Goal: Transaction & Acquisition: Purchase product/service

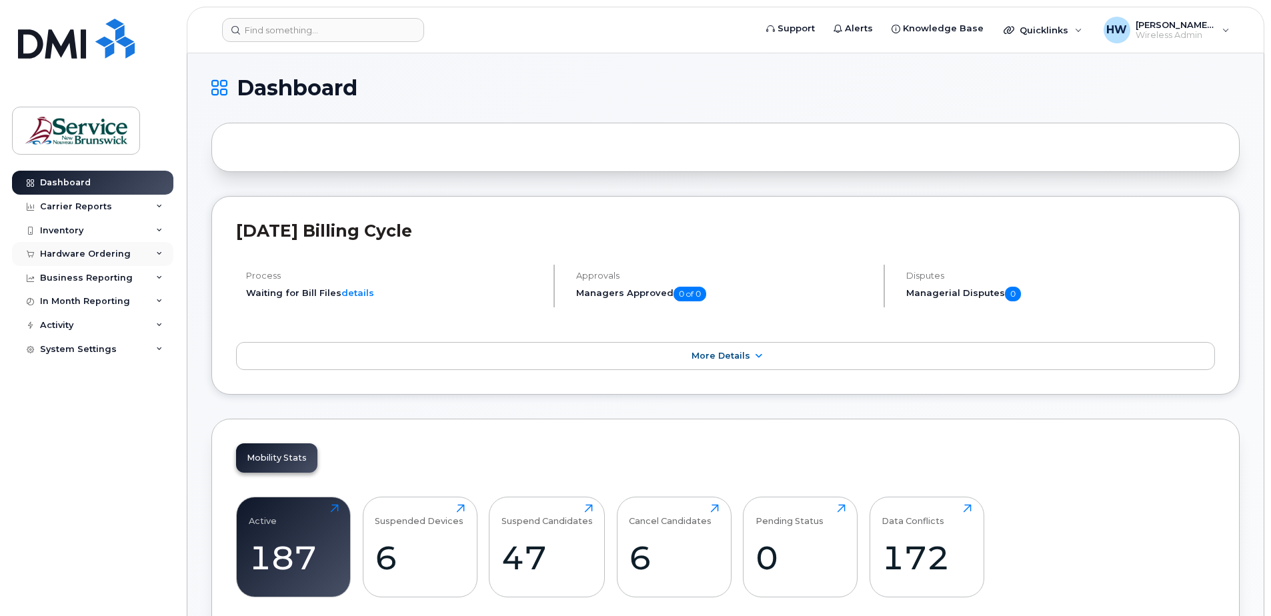
click at [145, 254] on div "Hardware Ordering" at bounding box center [92, 254] width 161 height 24
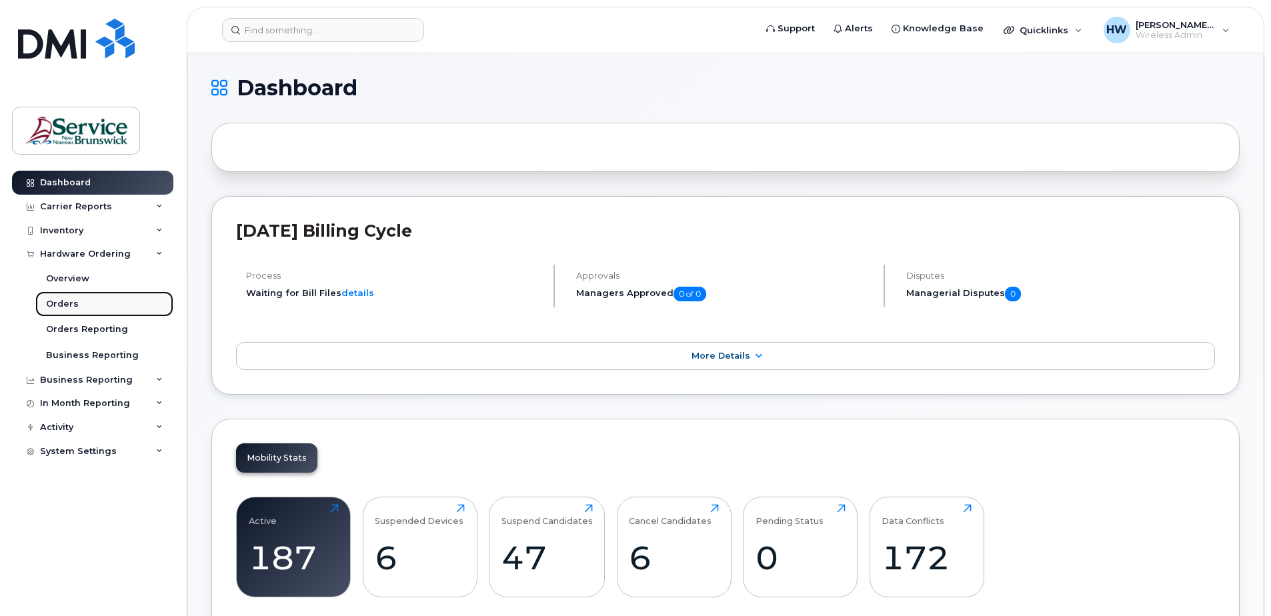
click at [73, 302] on div "Orders" at bounding box center [62, 304] width 33 height 12
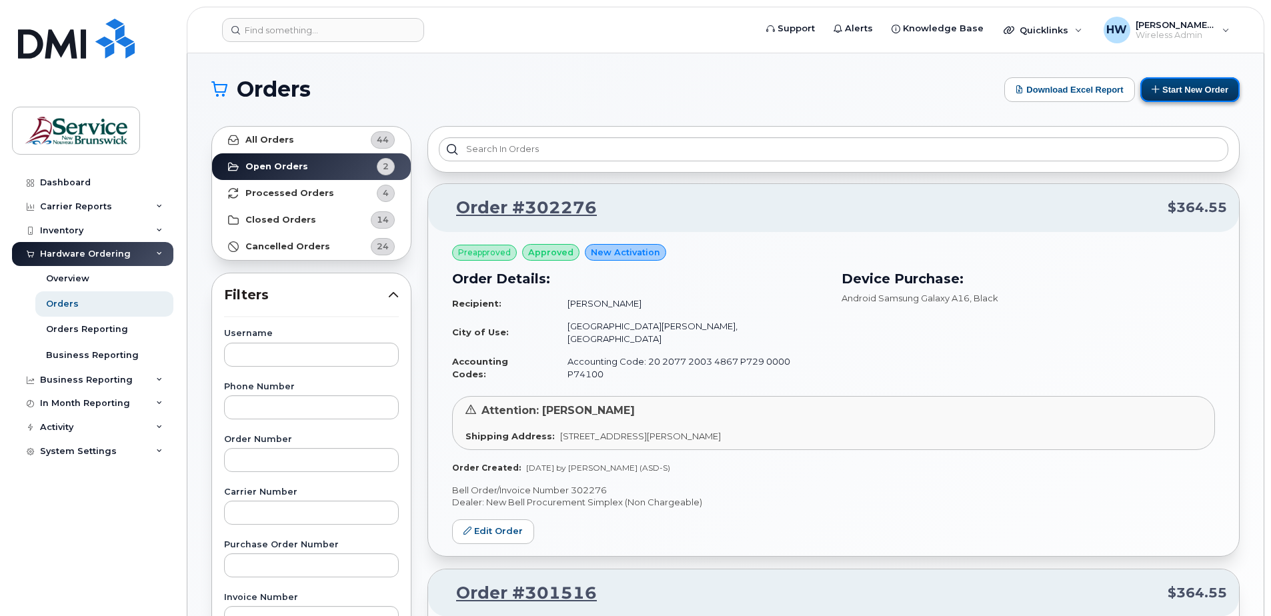
click at [1190, 87] on button "Start New Order" at bounding box center [1189, 89] width 99 height 25
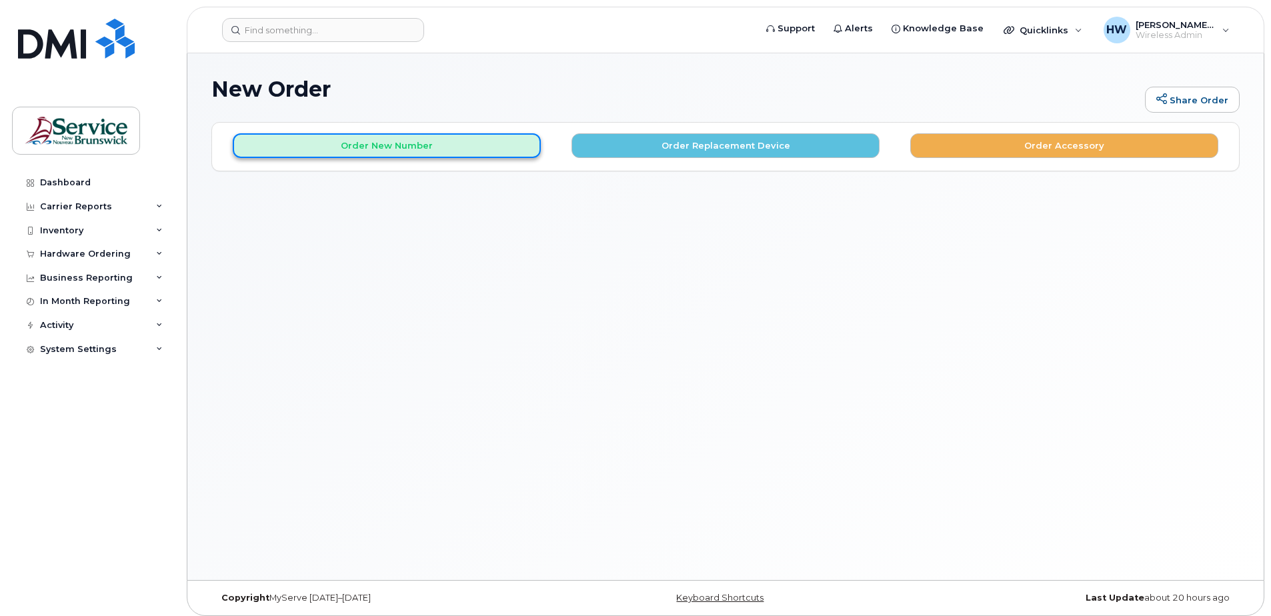
click at [379, 148] on button "Order New Number" at bounding box center [387, 145] width 308 height 25
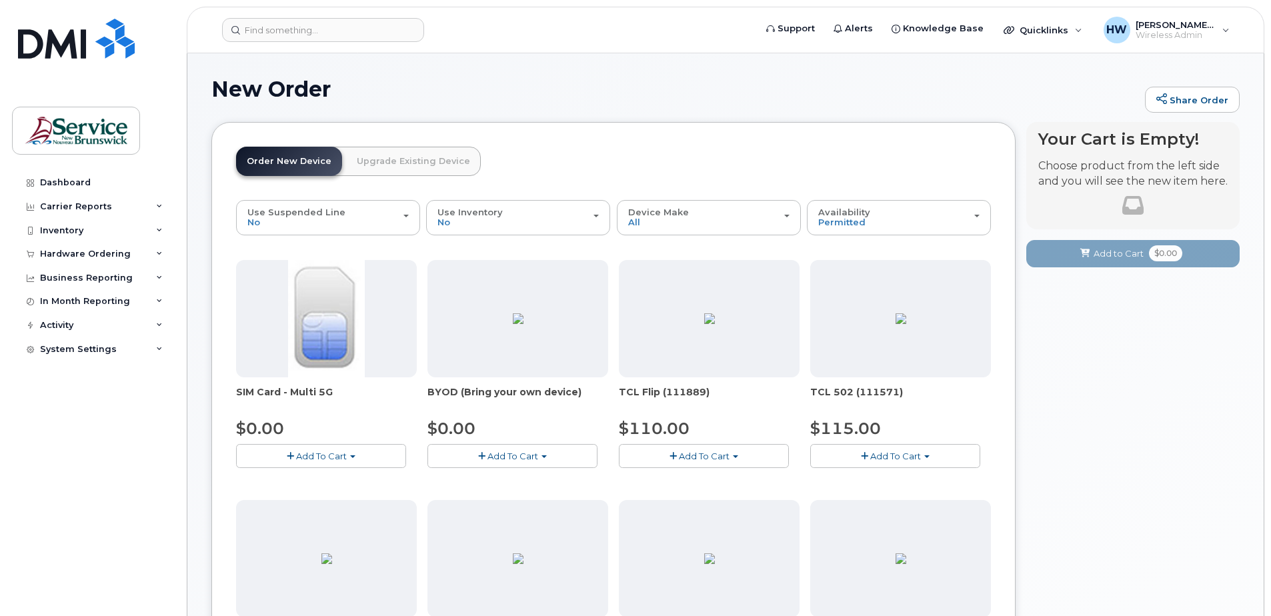
click at [507, 459] on span "Add To Cart" at bounding box center [512, 456] width 51 height 11
click at [490, 499] on link "$0.00 - 30-day activation" at bounding box center [499, 497] width 136 height 17
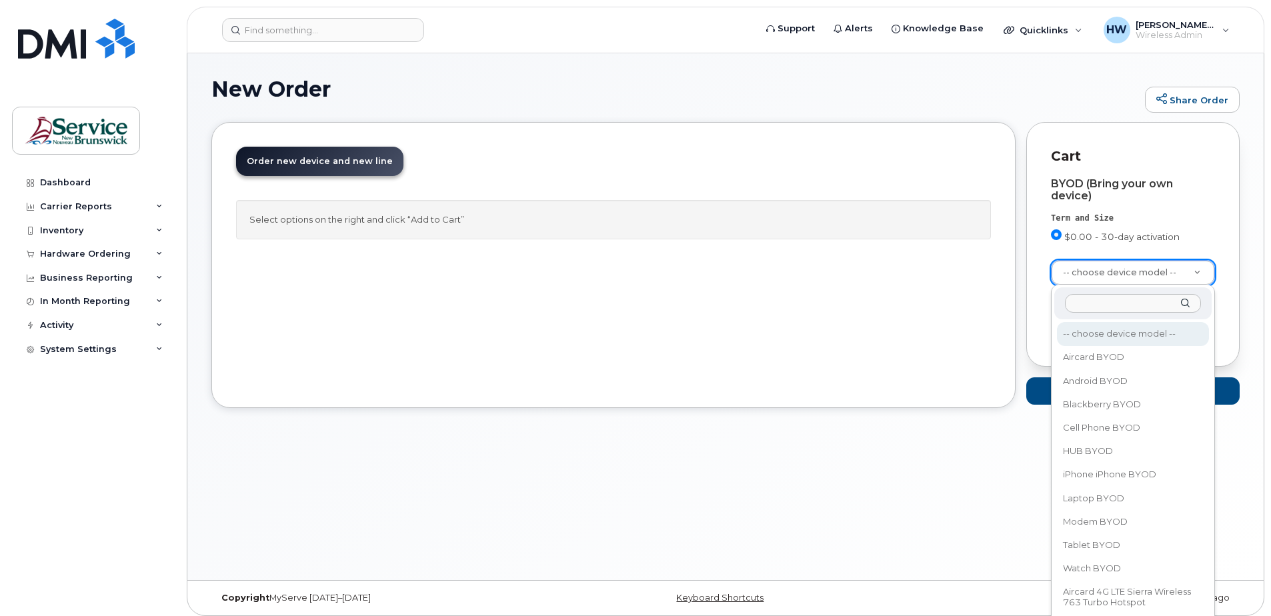
click at [1082, 301] on input "text" at bounding box center [1133, 303] width 136 height 19
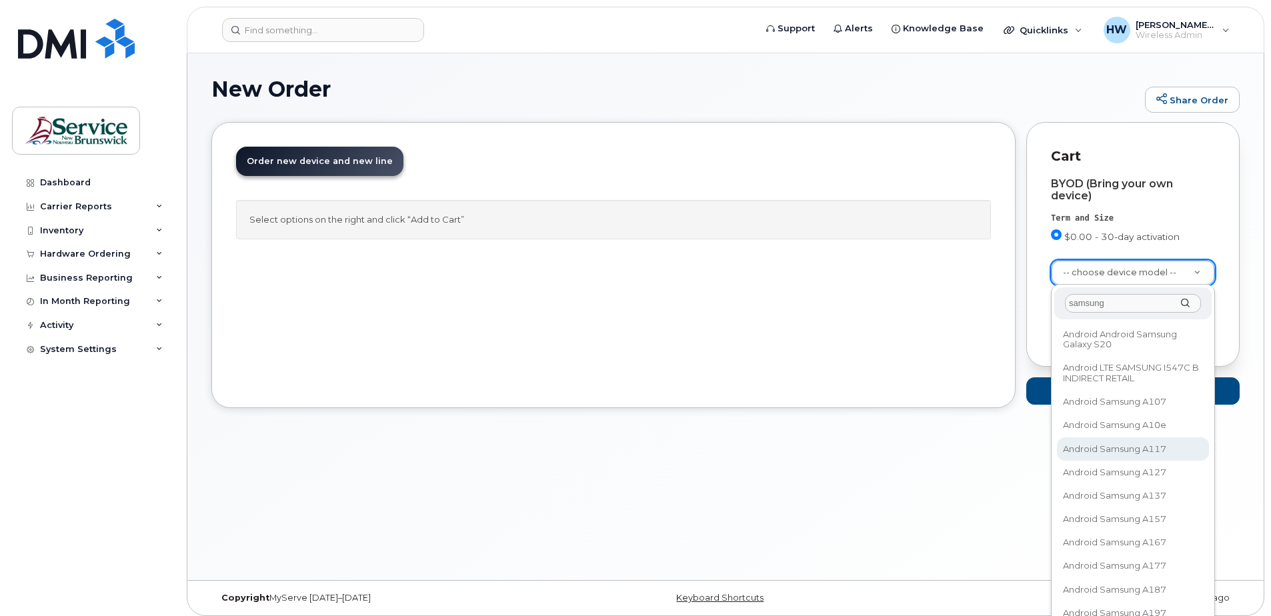
scroll to position [267, 0]
type input "samsung"
select select "2396"
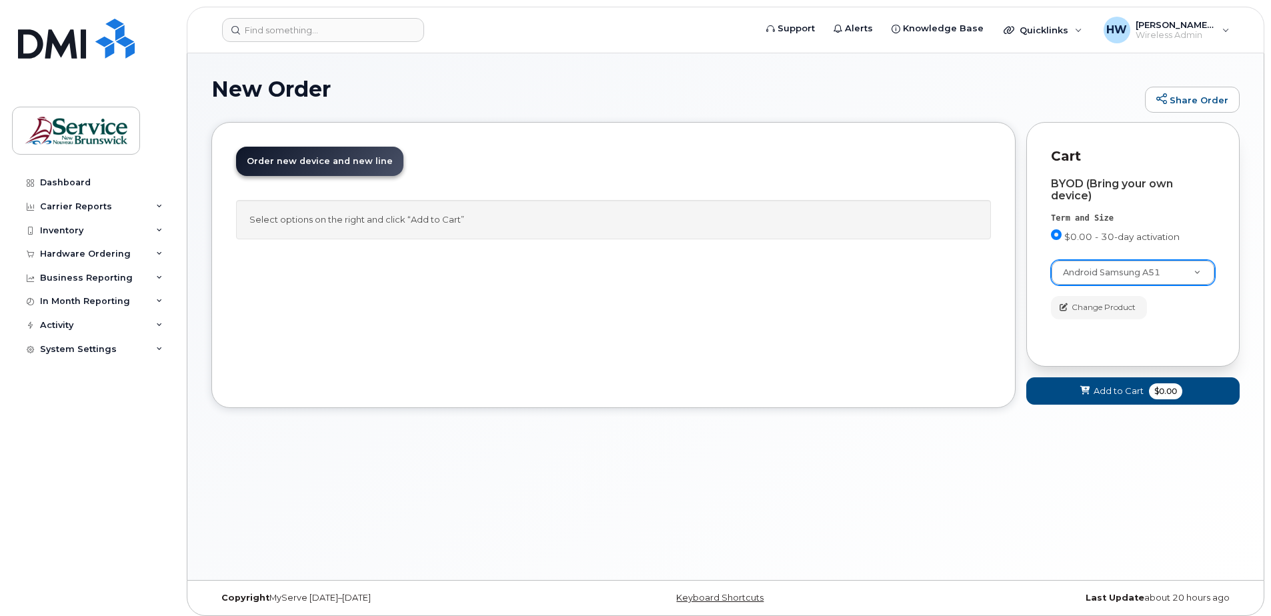
drag, startPoint x: 1014, startPoint y: 377, endPoint x: 1171, endPoint y: 447, distance: 172.2
click at [1030, 387] on div "Order New Device Upgrade Existing Device Order new device and new line Order ne…" at bounding box center [725, 275] width 1028 height 306
drag, startPoint x: 1171, startPoint y: 447, endPoint x: 1123, endPoint y: 393, distance: 72.8
click at [1123, 393] on span "Add to Cart" at bounding box center [1119, 391] width 50 height 13
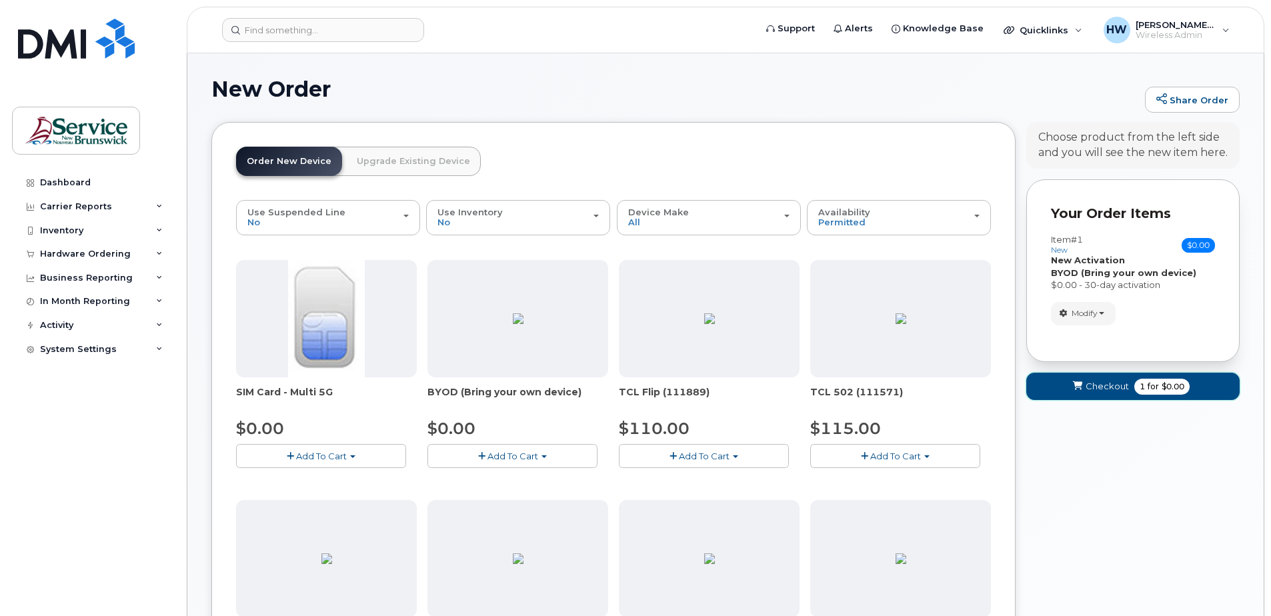
click at [1112, 386] on span "Checkout" at bounding box center [1107, 386] width 43 height 13
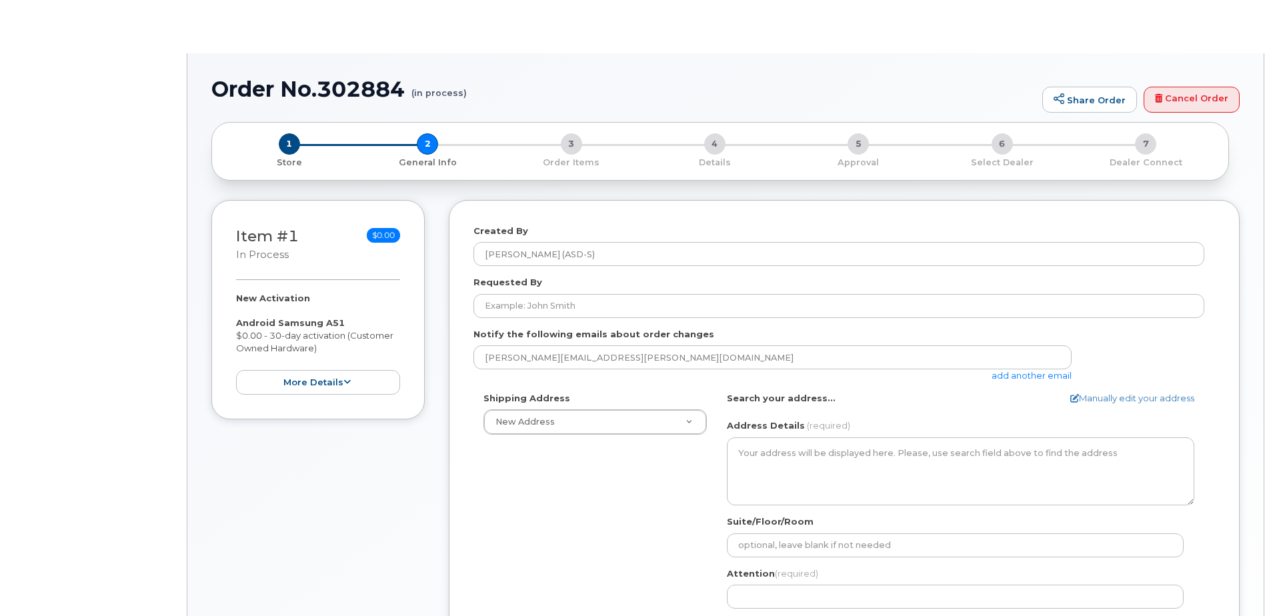
select select
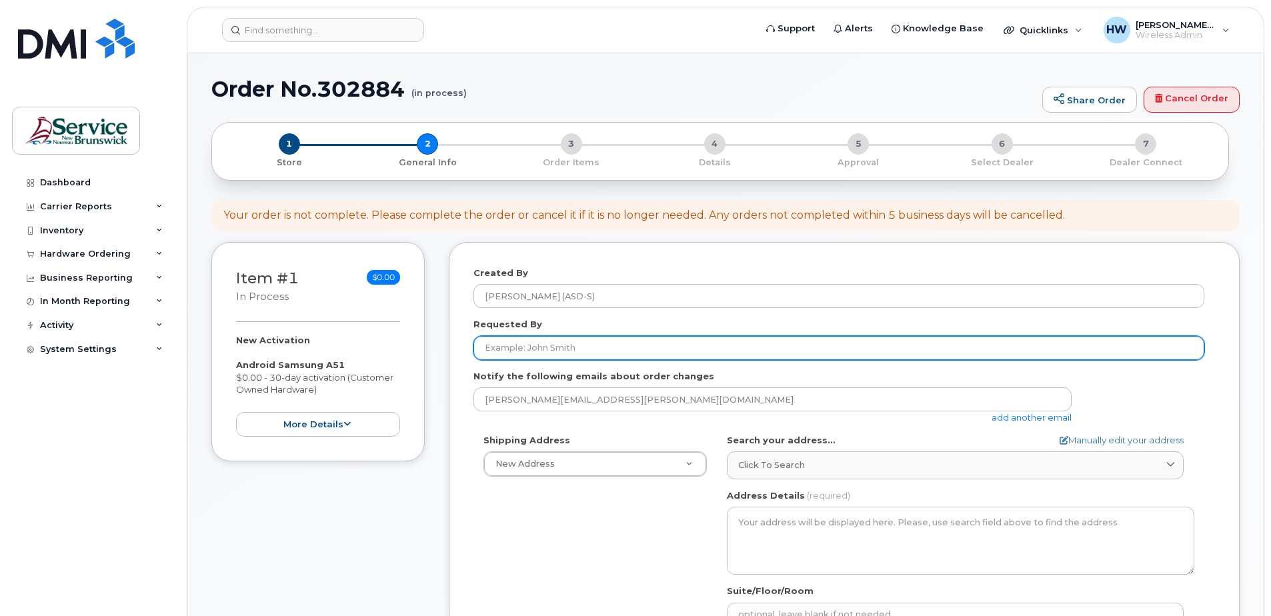
click at [495, 347] on input "Requested By" at bounding box center [838, 348] width 731 height 24
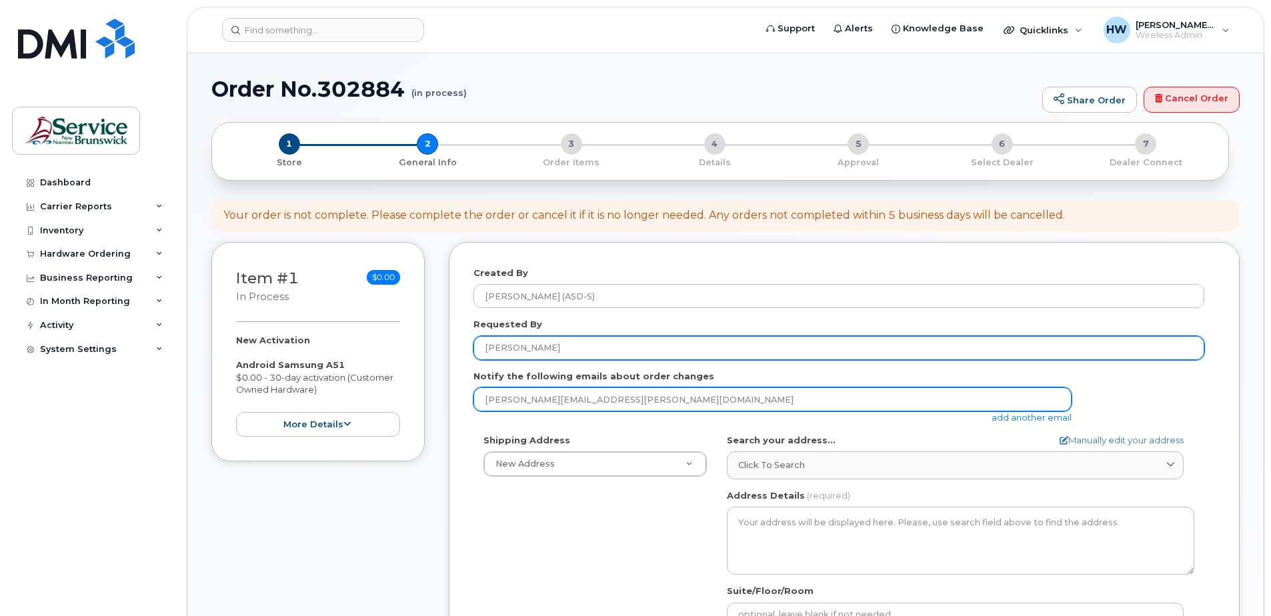
type input "Aaron Waters"
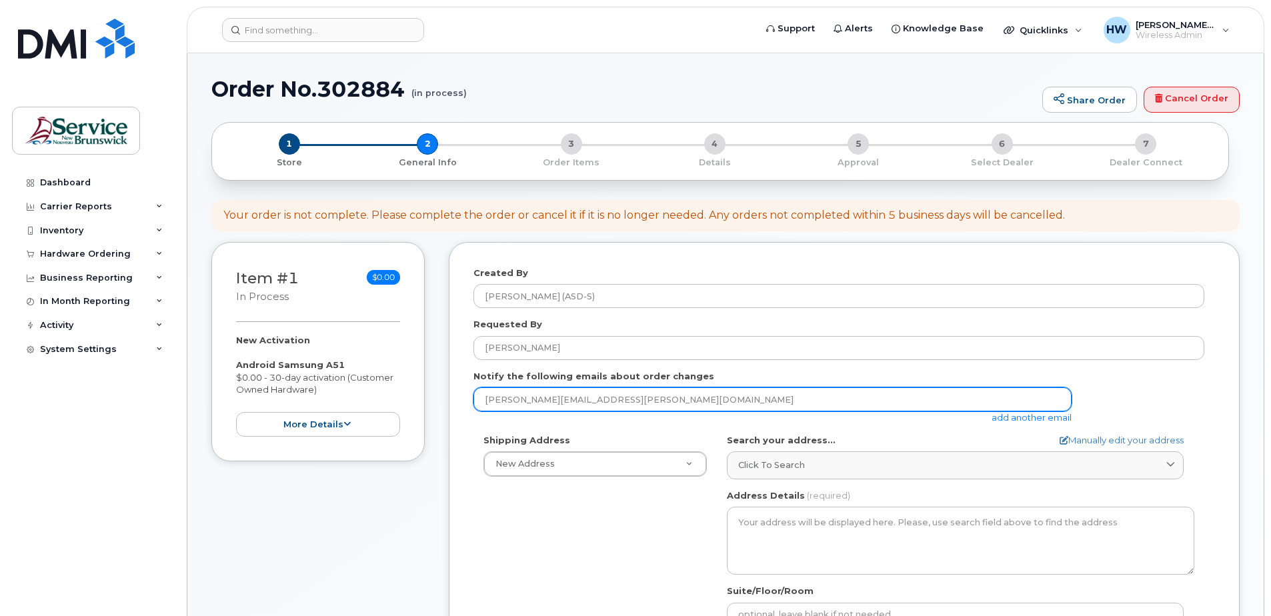
click at [551, 401] on input "wendy.hueser@nbed.nb.ca" at bounding box center [772, 399] width 598 height 24
type input "490 Woodward Ave"
type input "5066395003"
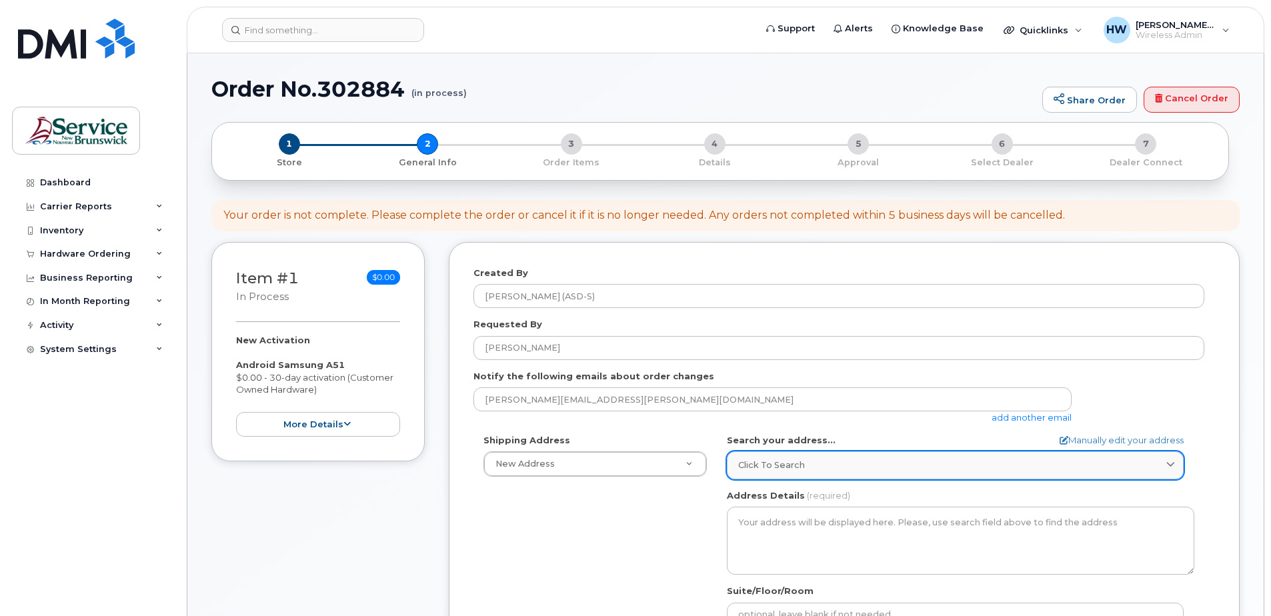
click at [1167, 462] on icon at bounding box center [1170, 465] width 9 height 9
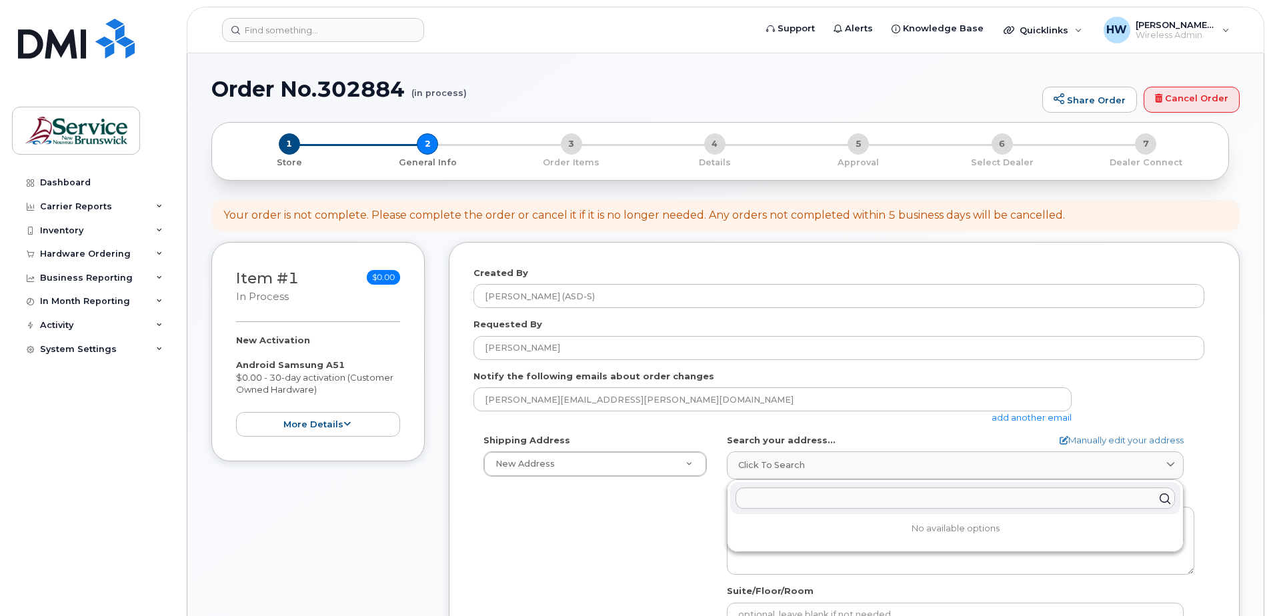
click at [1114, 333] on div "Requested By Aaron Waters" at bounding box center [843, 339] width 741 height 42
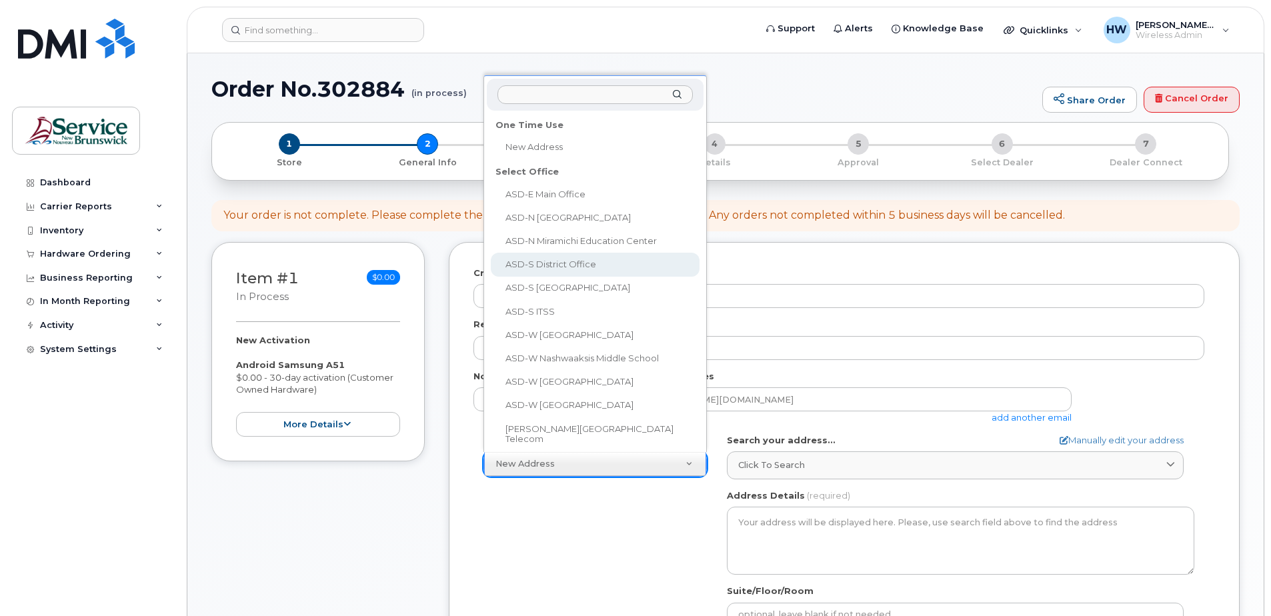
select select
type textarea "490 Woodward Ave Saint John New Brunswick E2K 5N3"
type input "Stephanie Worth"
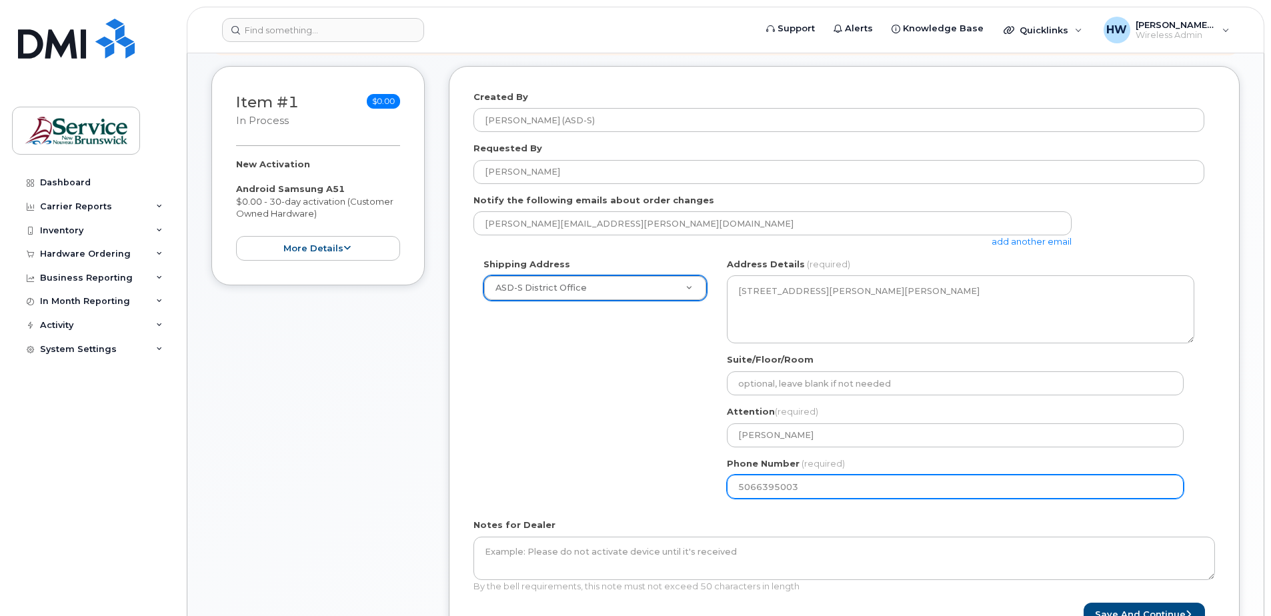
scroll to position [200, 0]
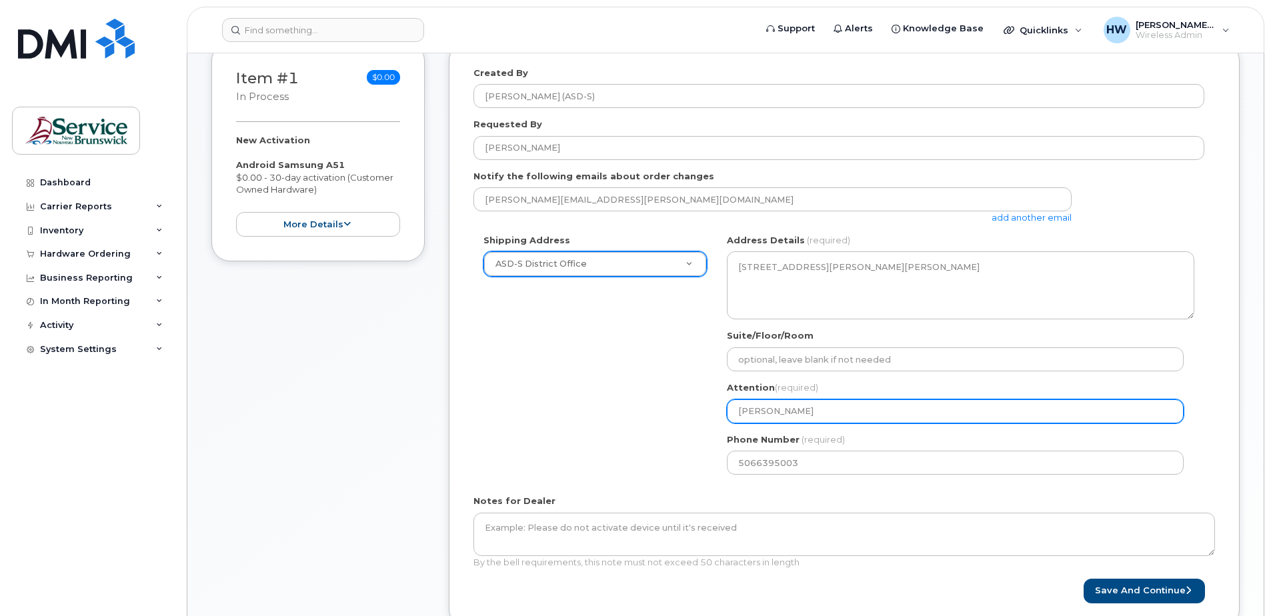
drag, startPoint x: 829, startPoint y: 415, endPoint x: 647, endPoint y: 401, distance: 182.6
click at [647, 401] on div "Shipping Address ASD-S District Office New Address ASD-E Main Office ASD-N Bath…" at bounding box center [838, 359] width 731 height 251
select select
type input "W"
select select
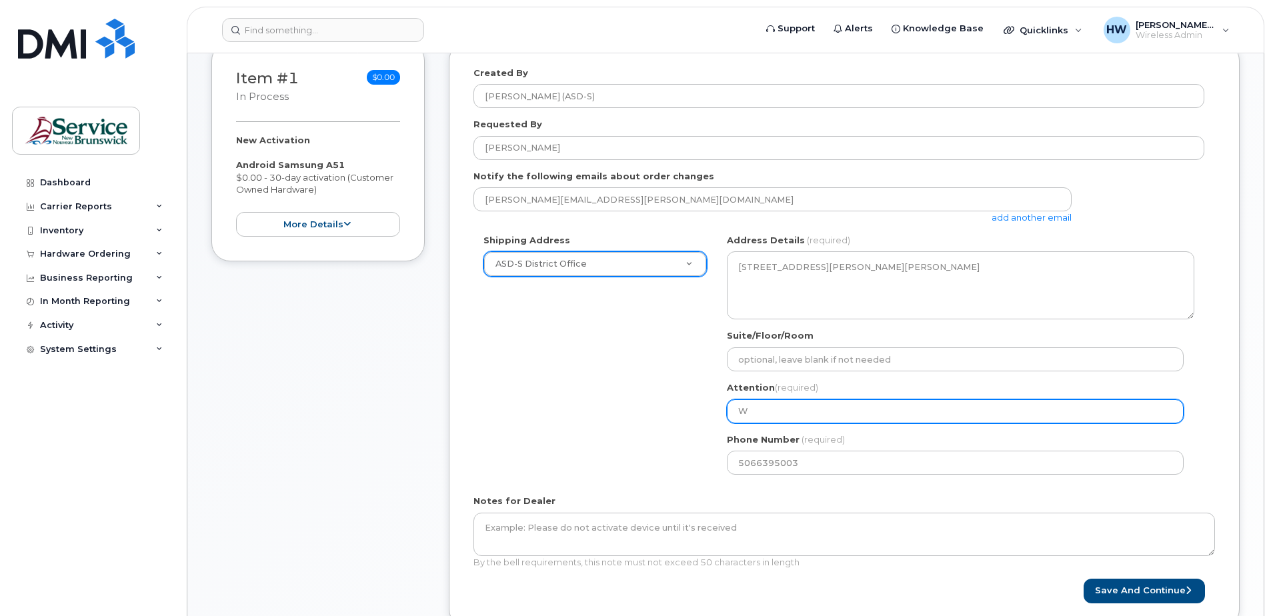
type input "We"
select select
type input "Wen"
select select
type input "Wend"
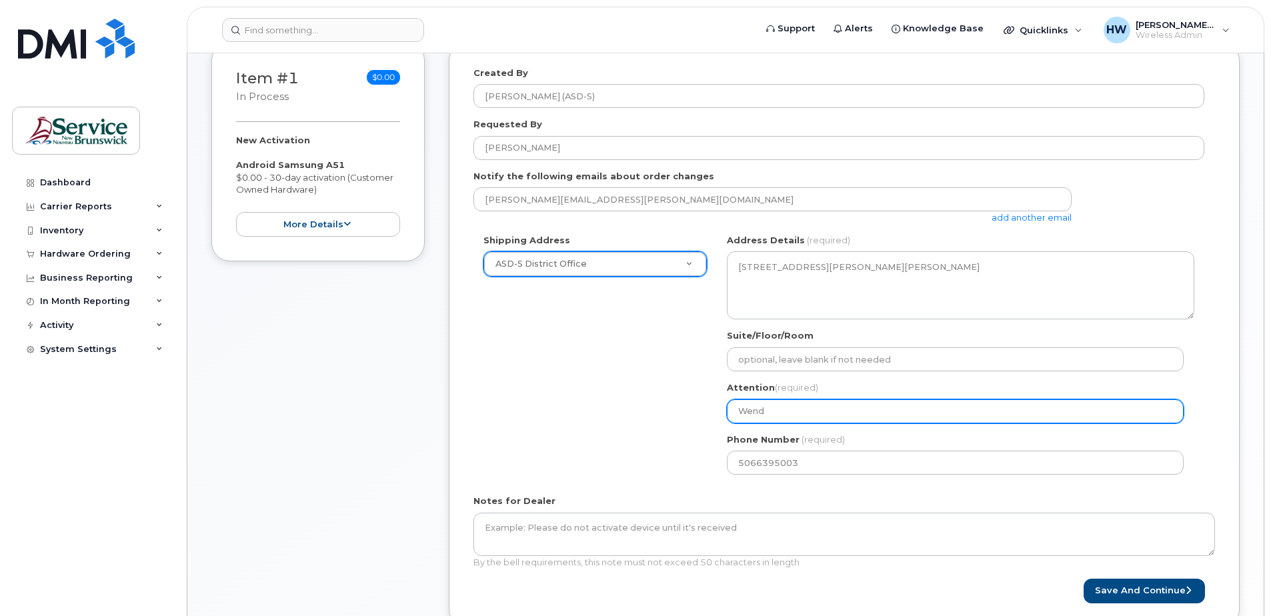
select select
type input "[PERSON_NAME]"
select select
type input "Wendy H"
select select
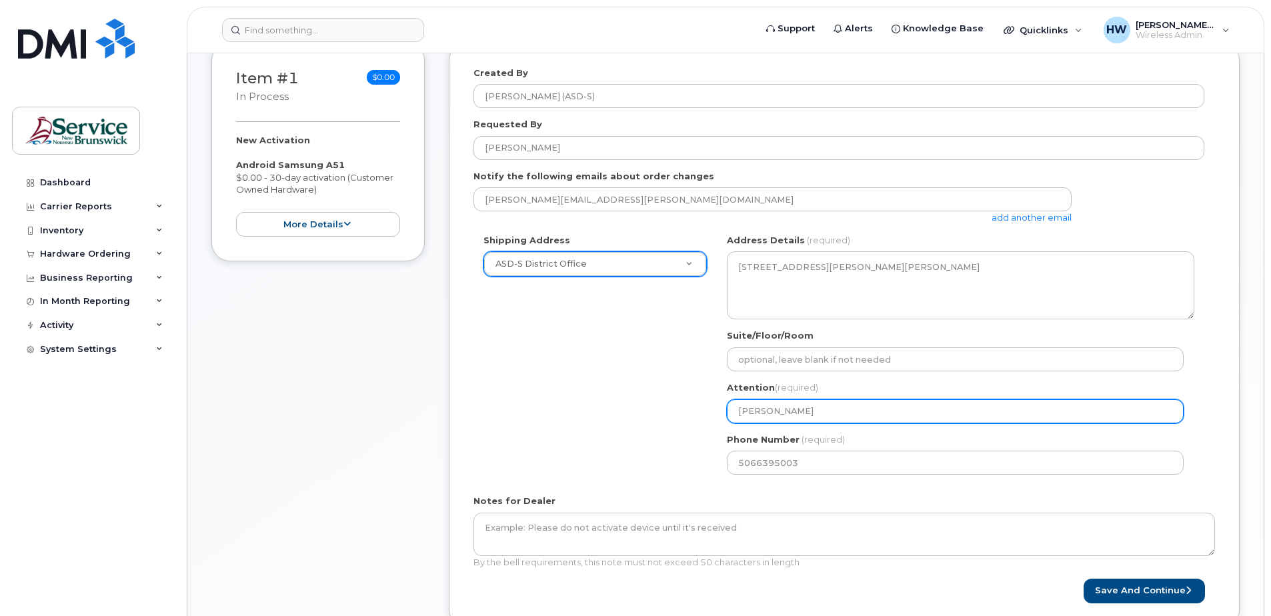
type input "Wendy Hu"
select select
type input "Wendy Hue"
select select
type input "Wendy Hues"
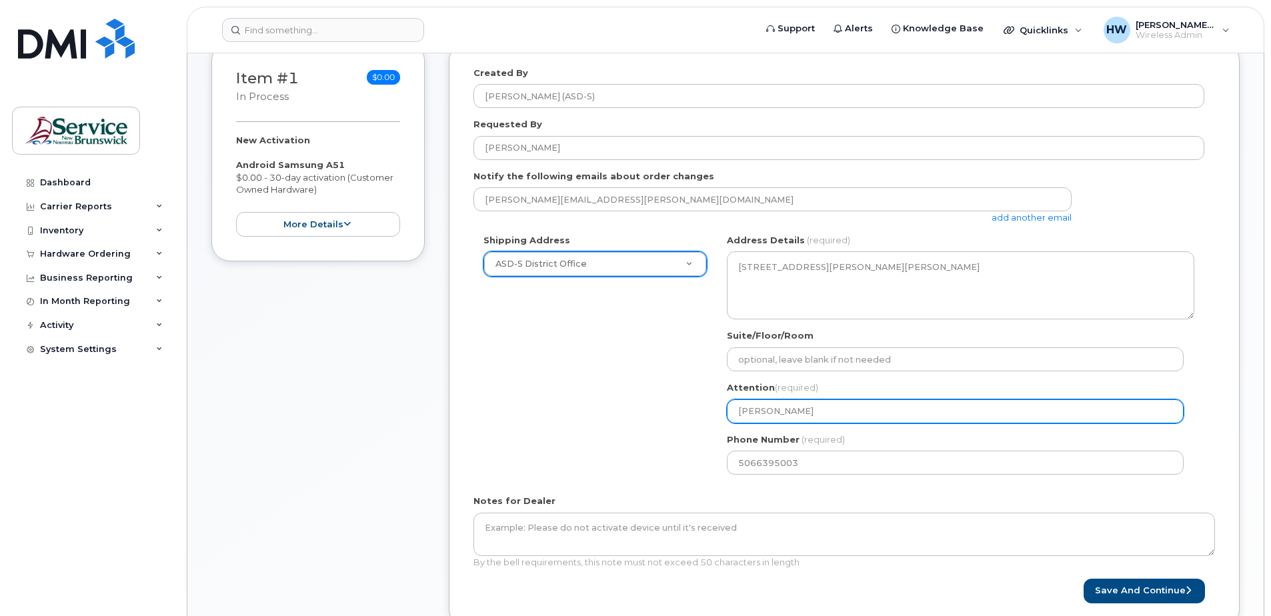
select select
type input "Wendy Huese"
select select
type input "[PERSON_NAME]"
select select
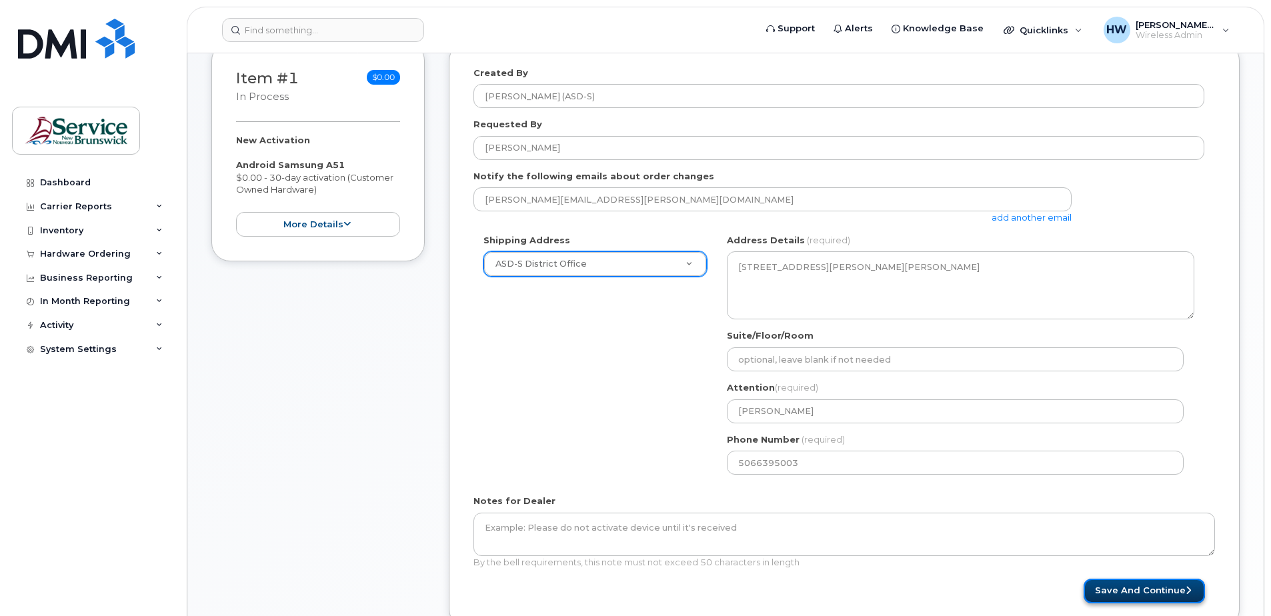
click at [1136, 583] on button "Save and Continue" at bounding box center [1144, 591] width 121 height 25
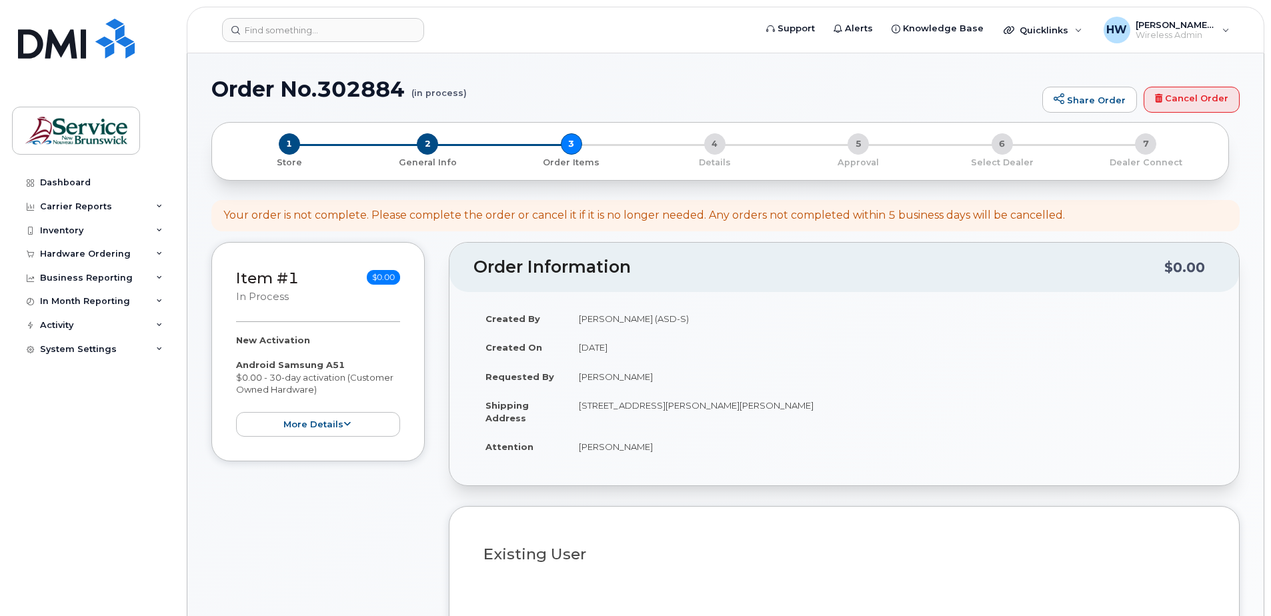
select select
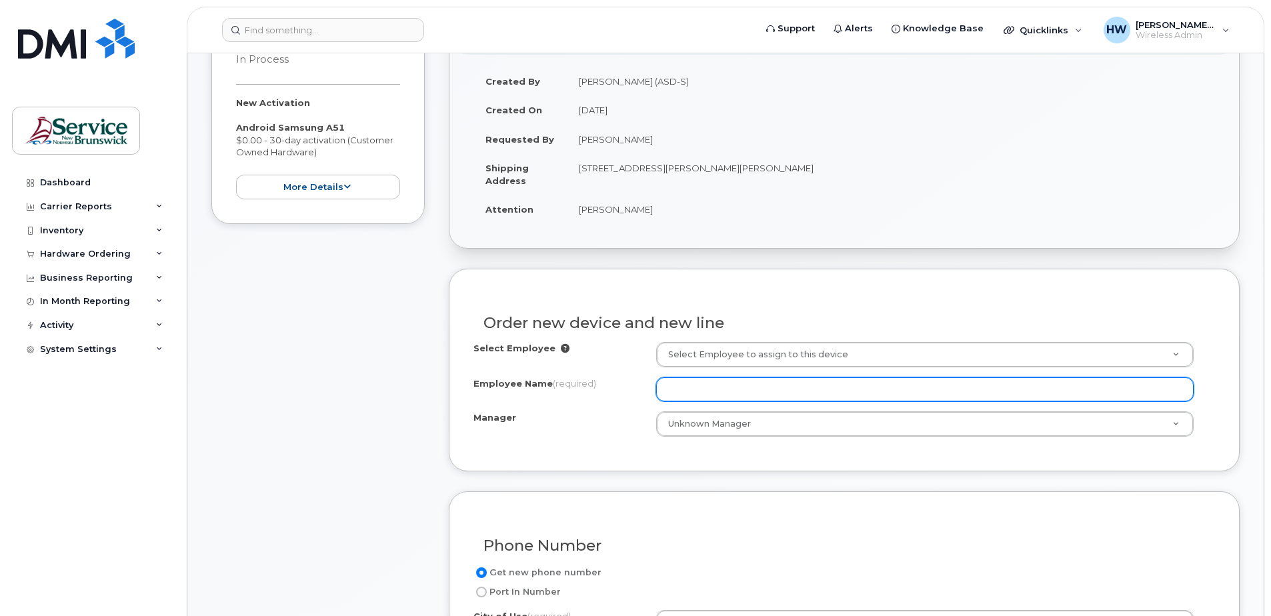
scroll to position [267, 0]
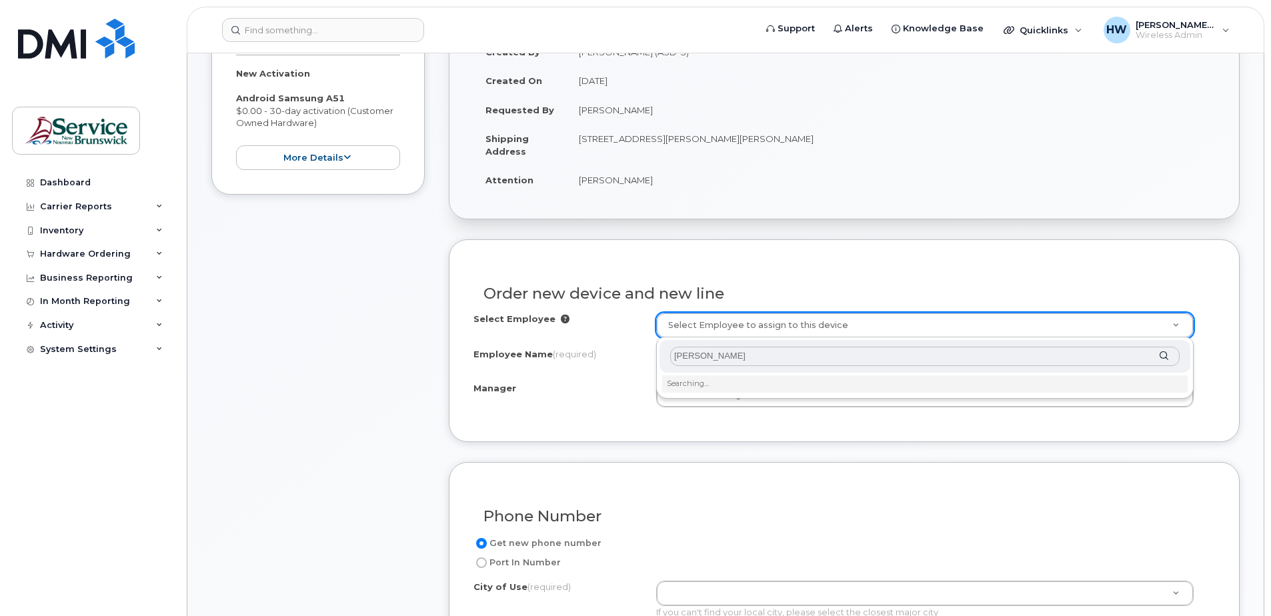
type input "Vanessa Steadman"
click at [699, 355] on input "text" at bounding box center [924, 356] width 509 height 19
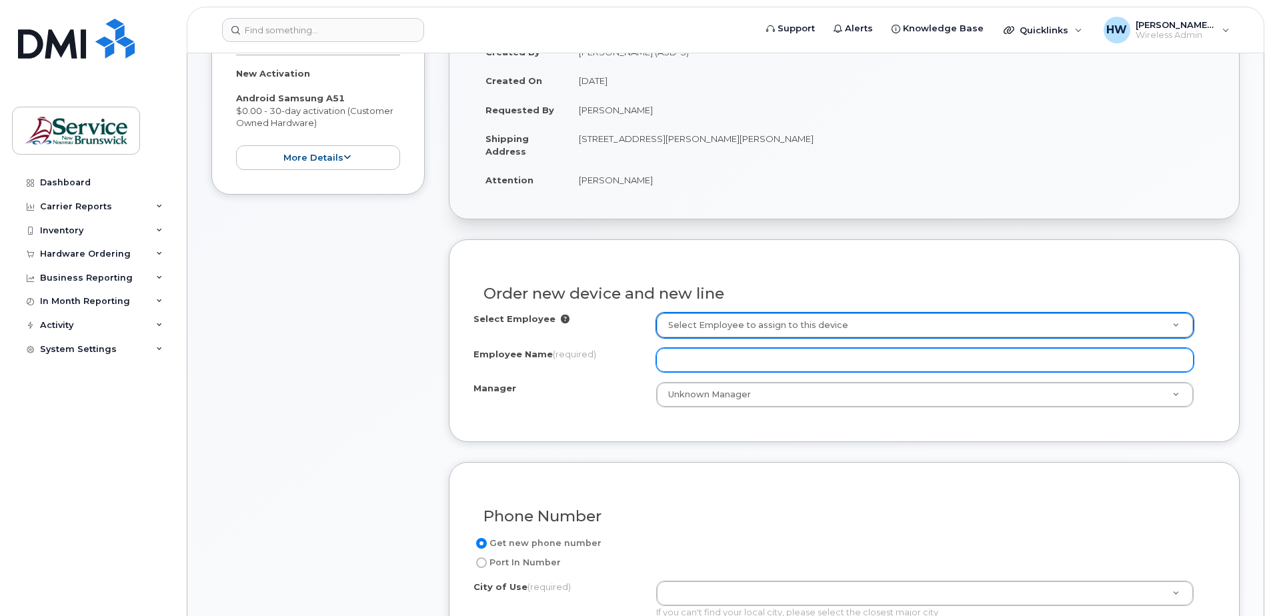
click at [684, 358] on input "Employee Name (required)" at bounding box center [924, 360] width 537 height 24
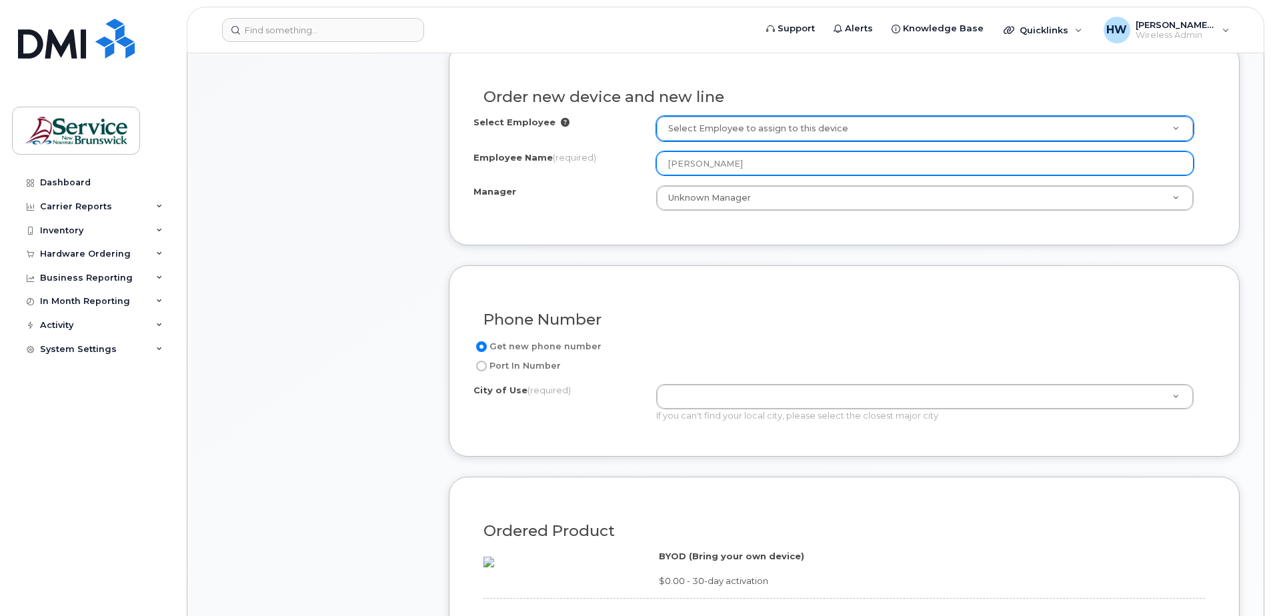
scroll to position [467, 0]
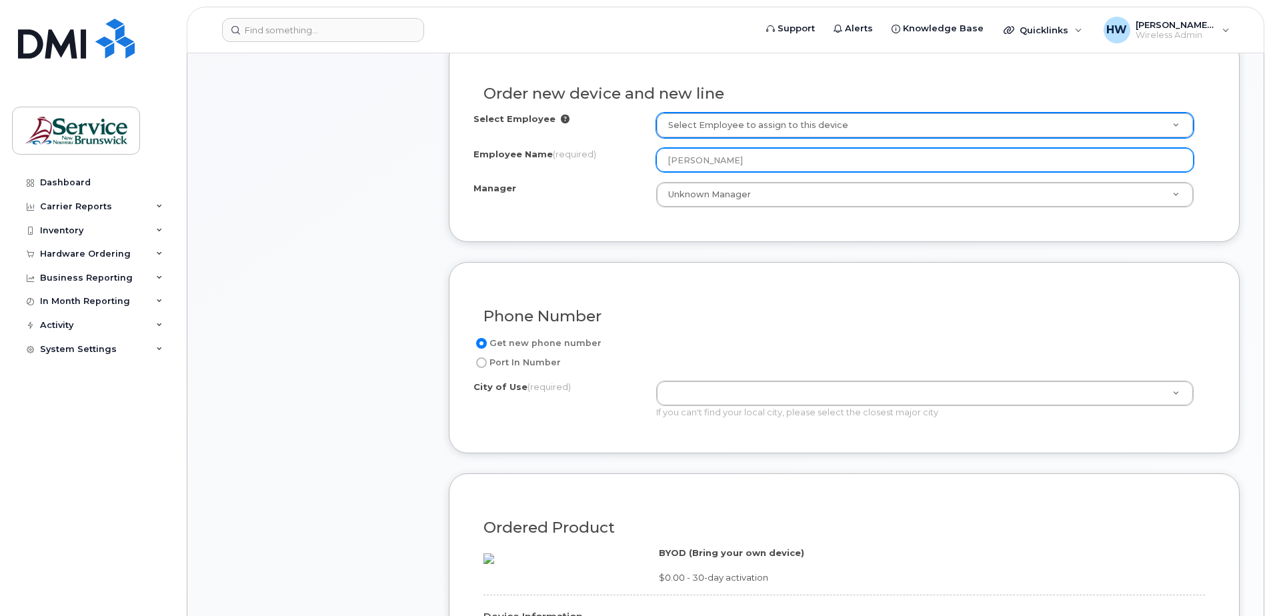
type input "Vanessa Steadman"
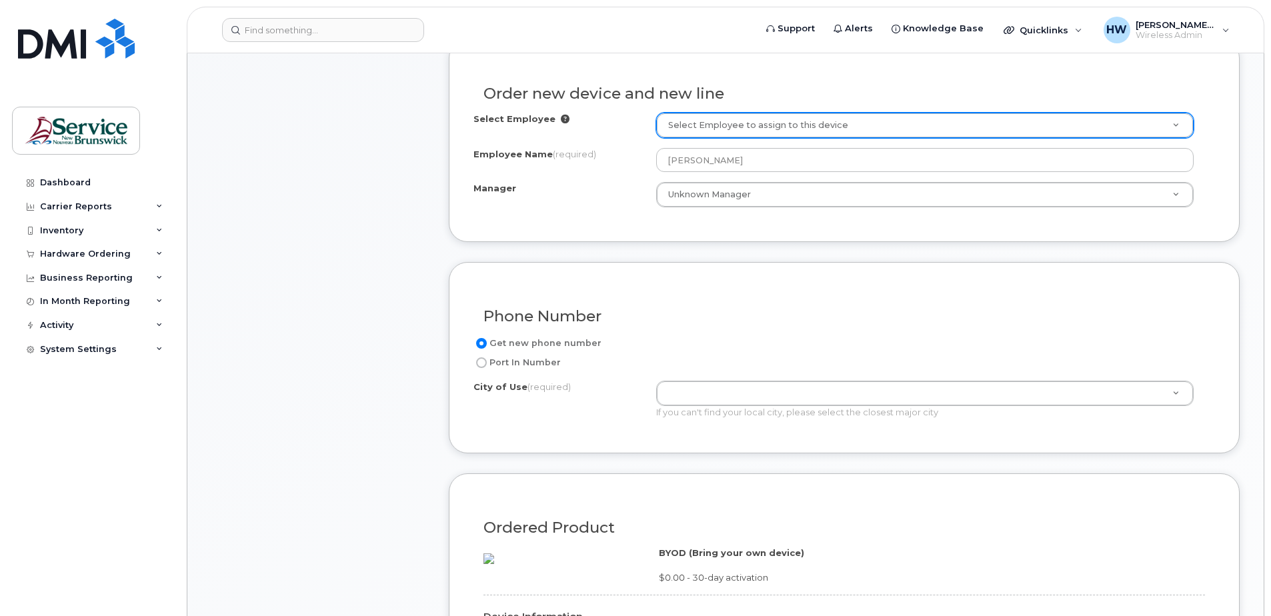
click at [483, 363] on input "Port In Number" at bounding box center [481, 362] width 11 height 11
radio input "true"
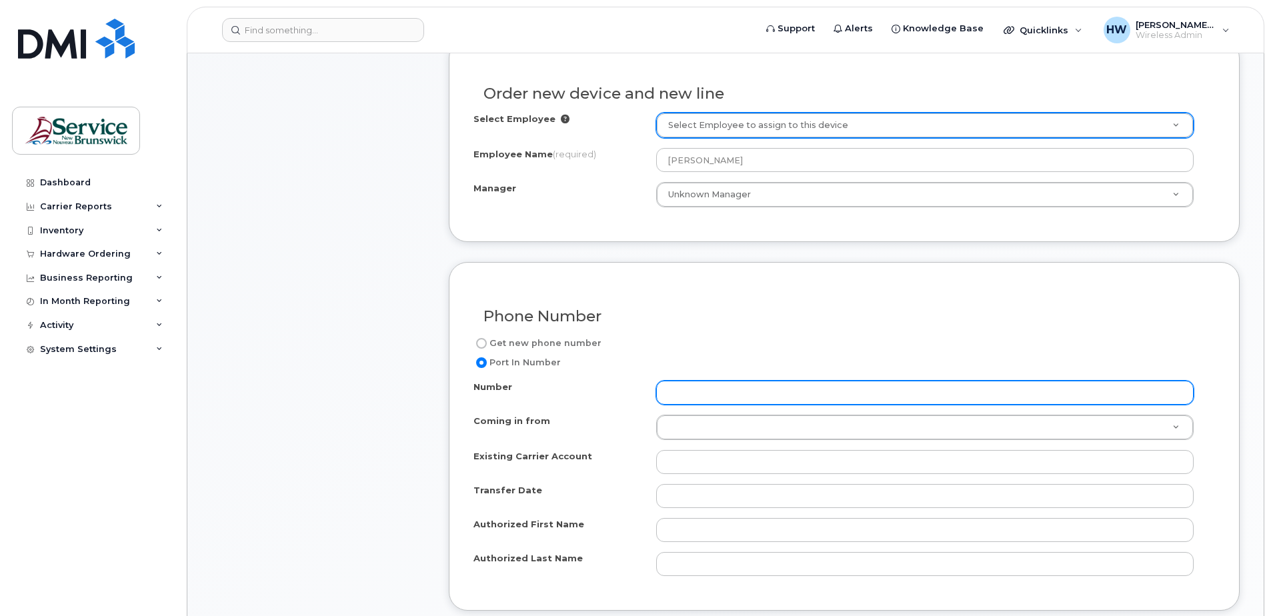
click at [693, 395] on input "Number" at bounding box center [924, 393] width 537 height 24
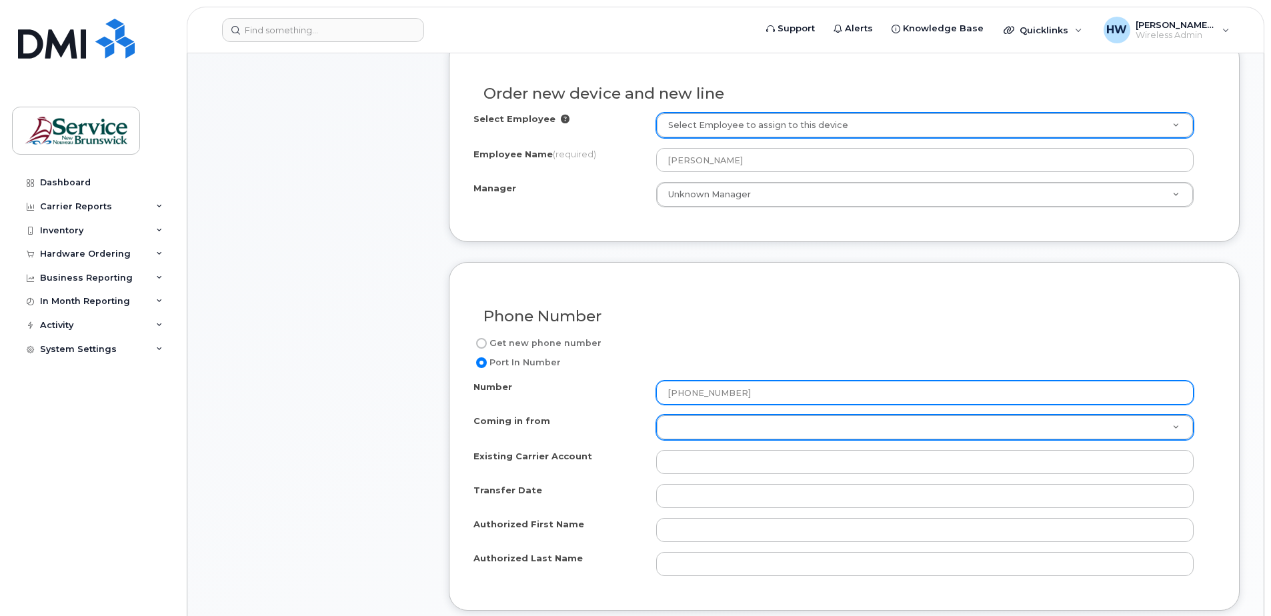
type input "506-647-4058"
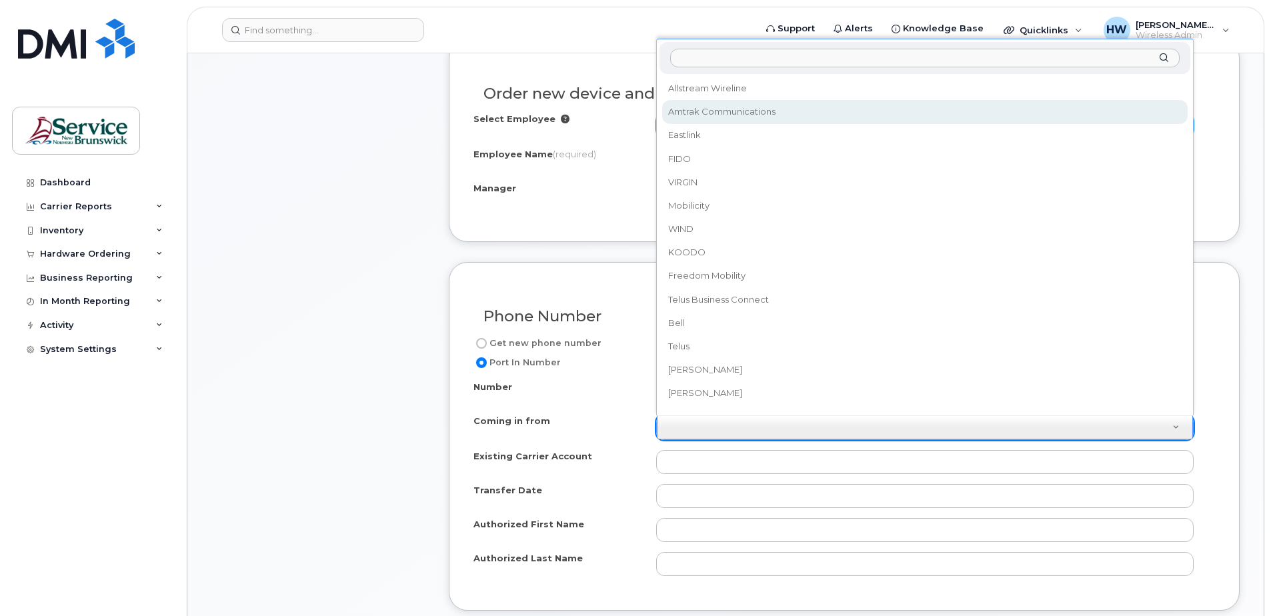
scroll to position [212, 0]
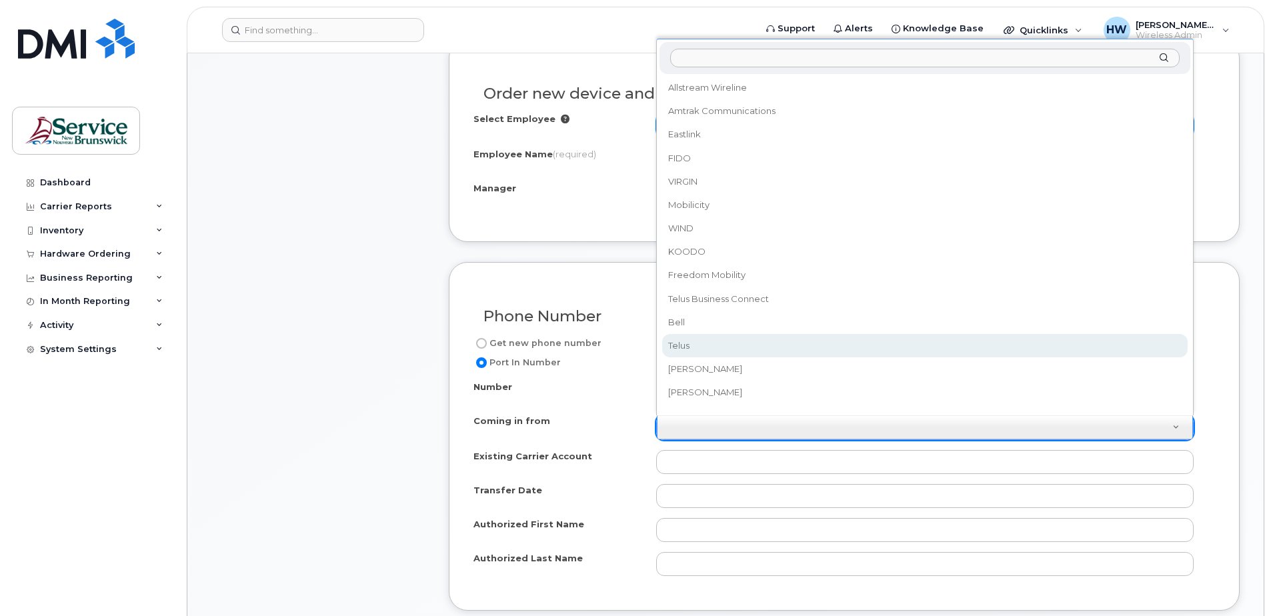
select select "Telus"
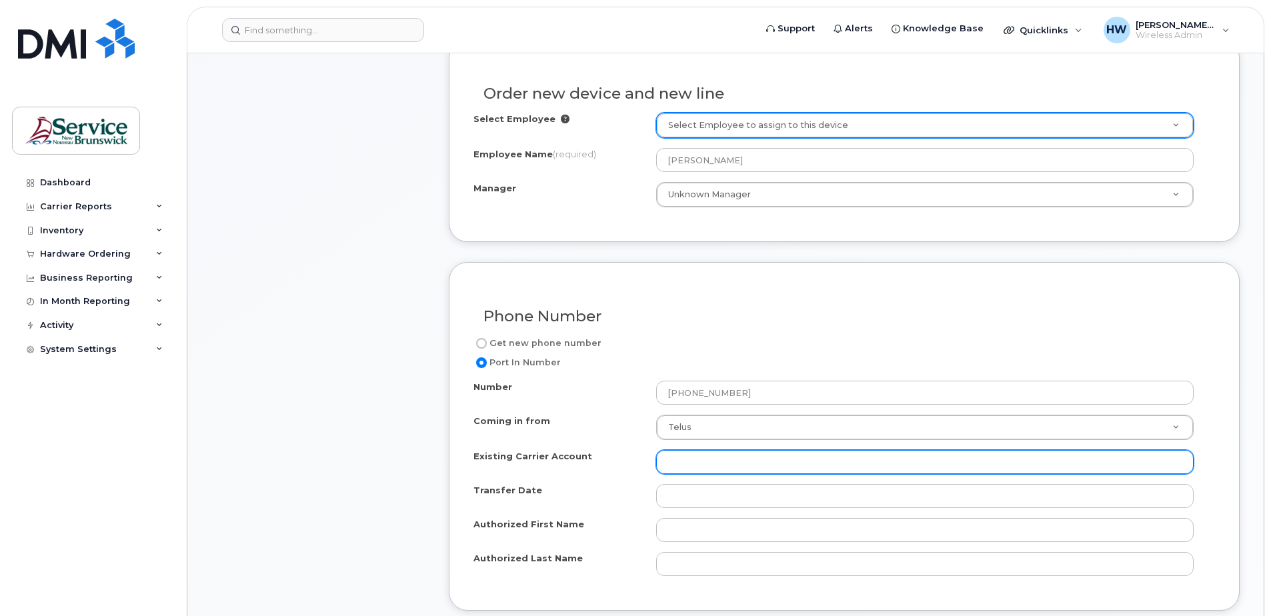
click at [676, 462] on input "Existing Carrier Account" at bounding box center [924, 462] width 537 height 24
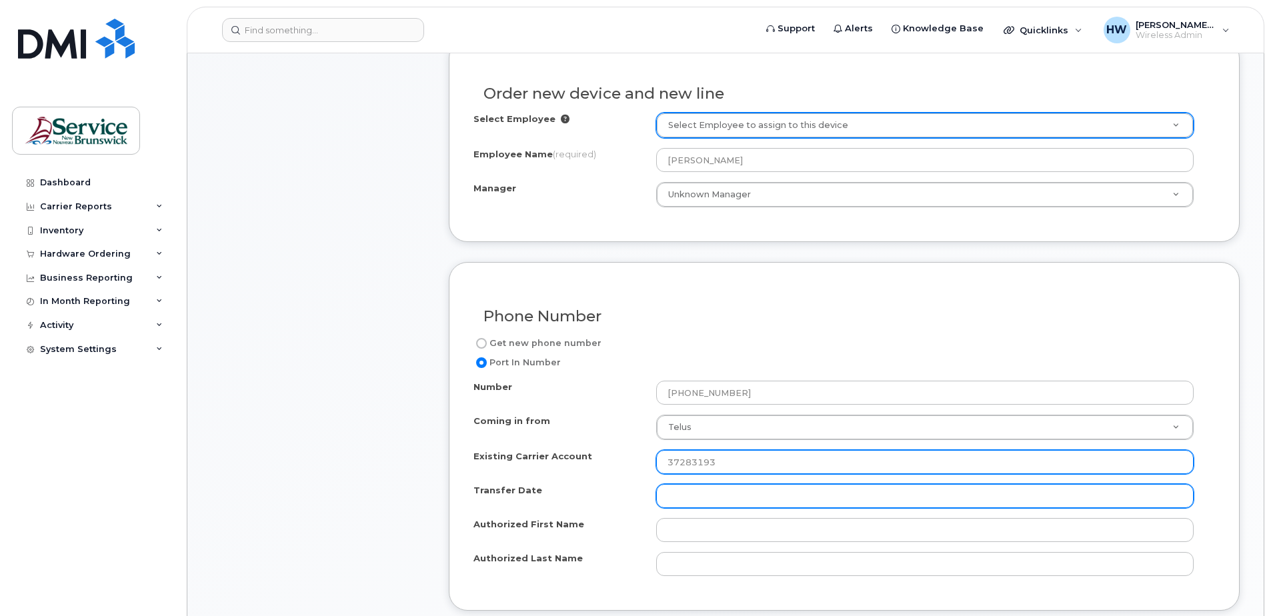
type input "37283193"
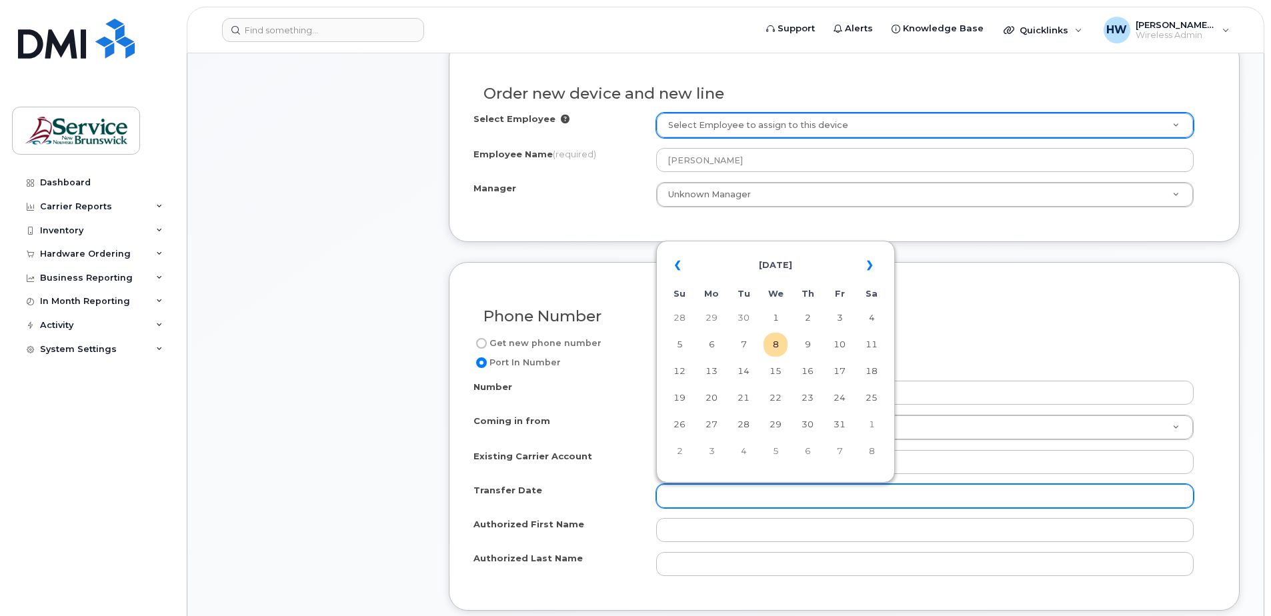
click at [677, 493] on input "Transfer Date" at bounding box center [924, 496] width 537 height 24
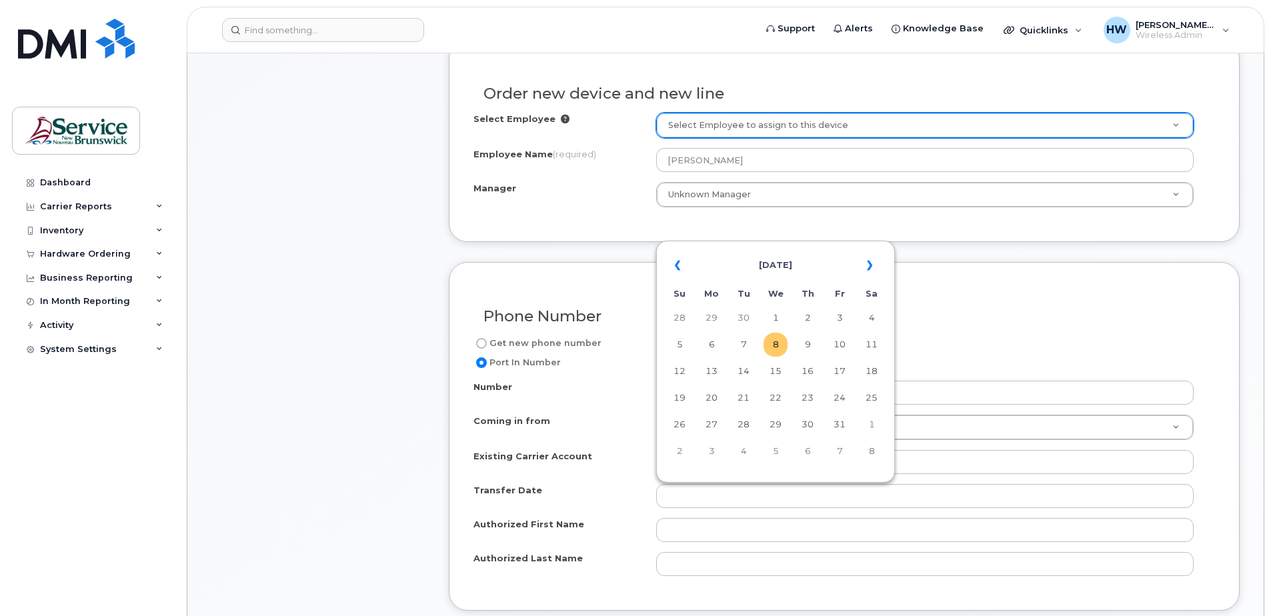
click at [770, 347] on td "8" at bounding box center [776, 345] width 24 height 24
type input "[DATE]"
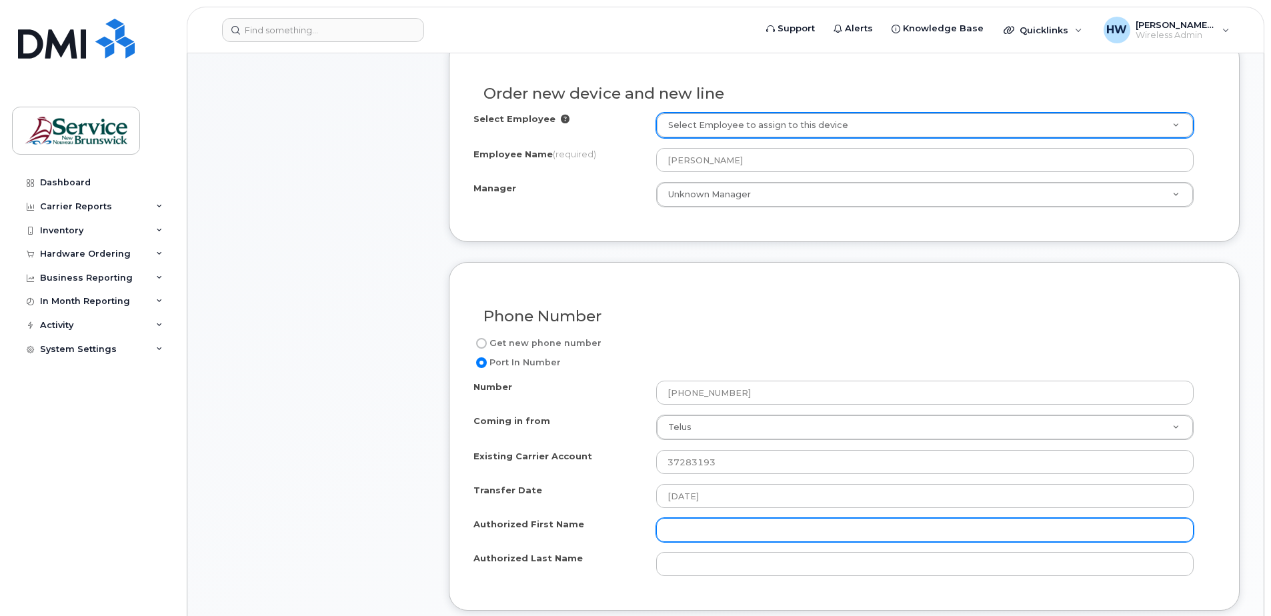
click at [681, 527] on input "Authorized First Name" at bounding box center [924, 530] width 537 height 24
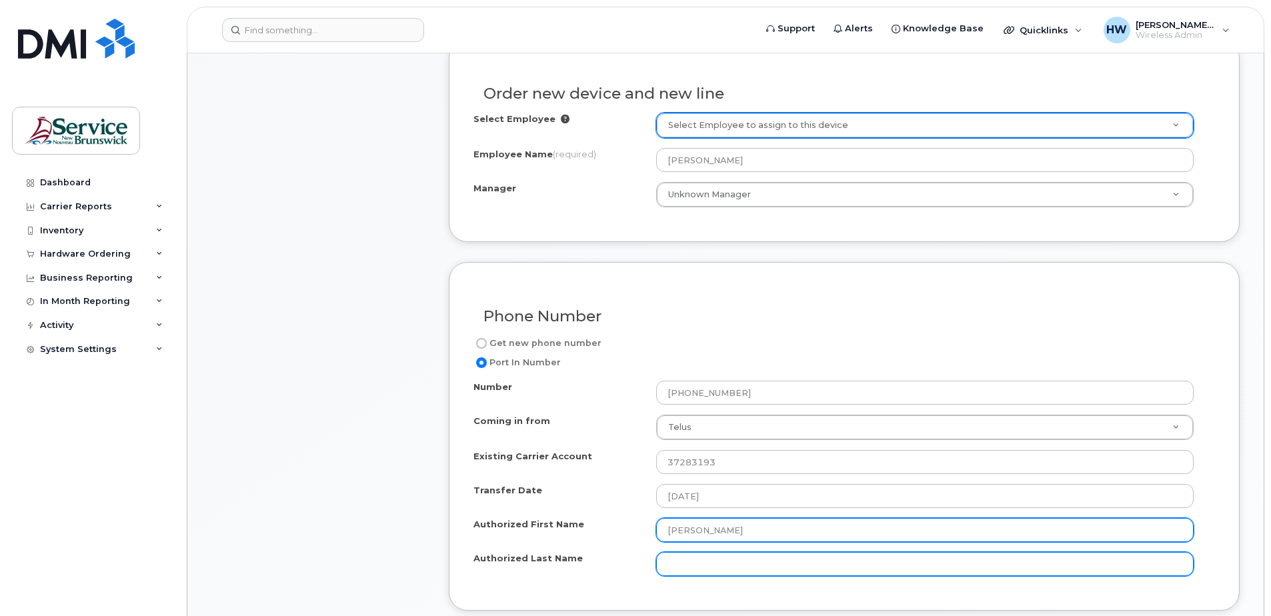
type input "[PERSON_NAME]"
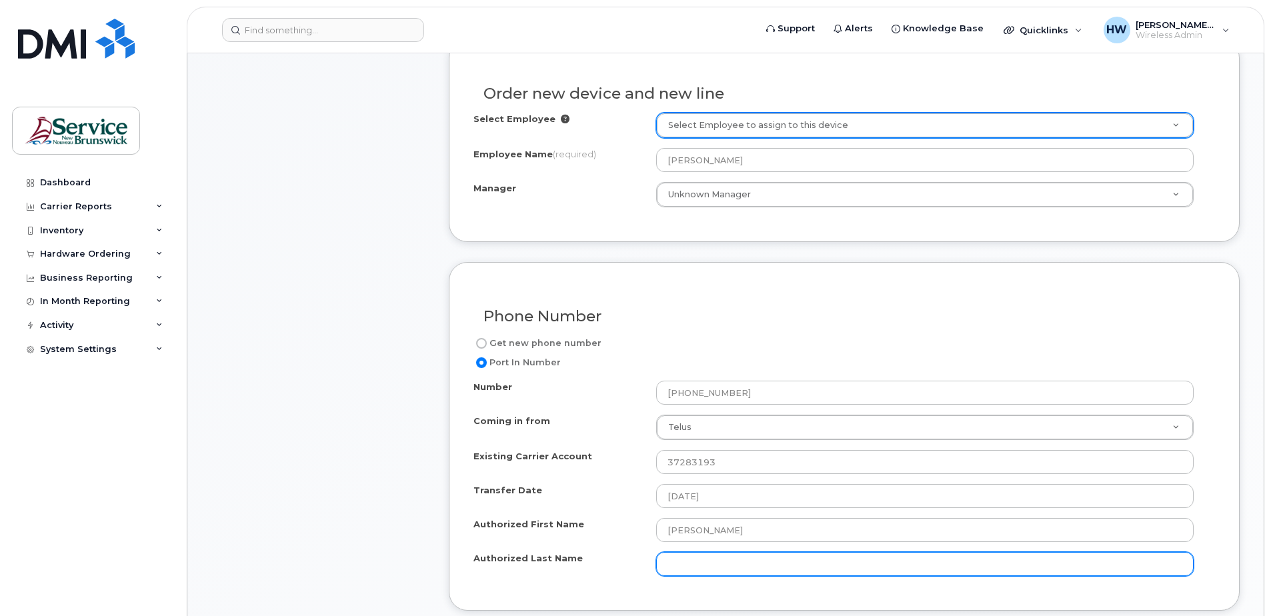
drag, startPoint x: 691, startPoint y: 568, endPoint x: 684, endPoint y: 561, distance: 9.9
click at [689, 565] on input "Authorized Last Name" at bounding box center [924, 564] width 537 height 24
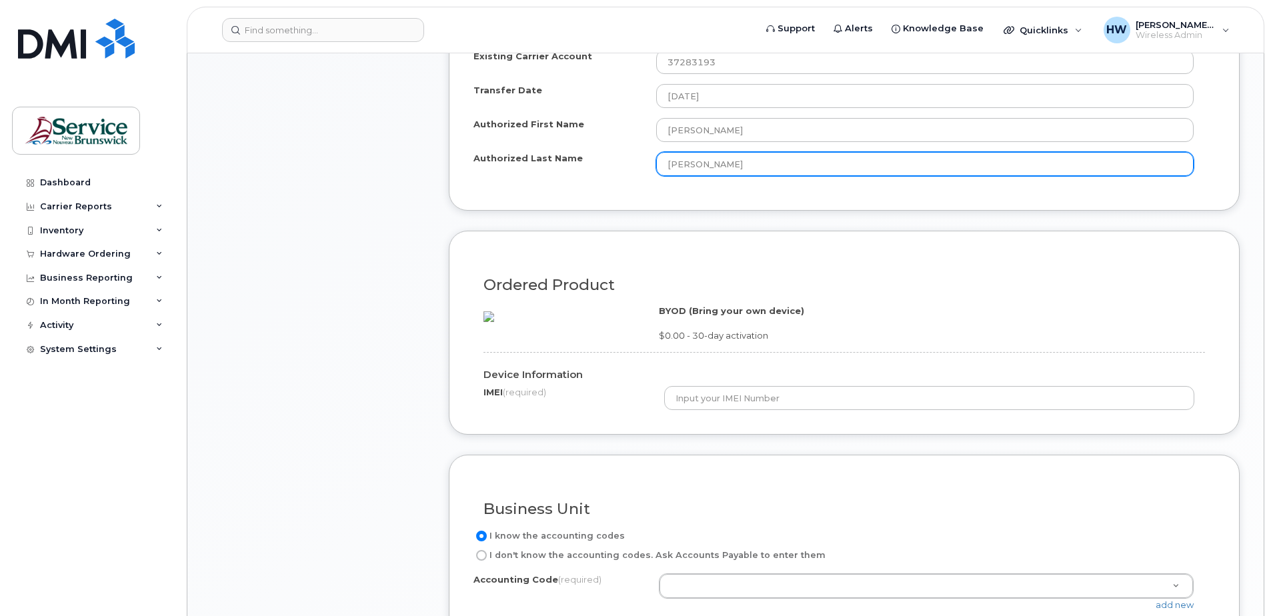
scroll to position [934, 0]
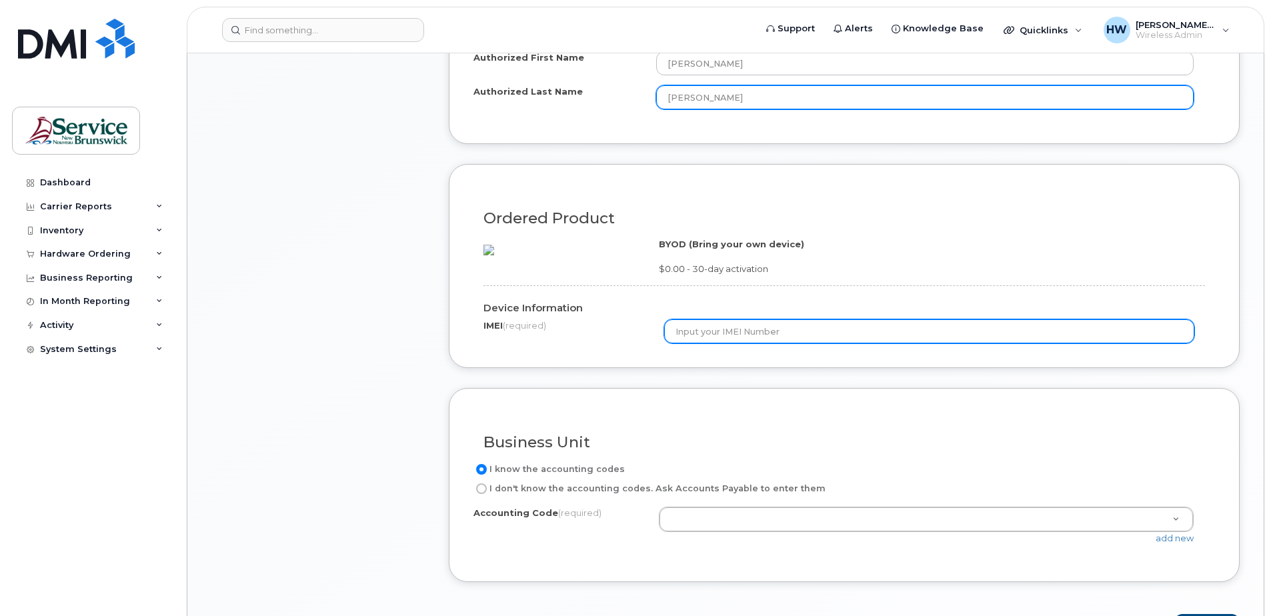
type input "[PERSON_NAME]"
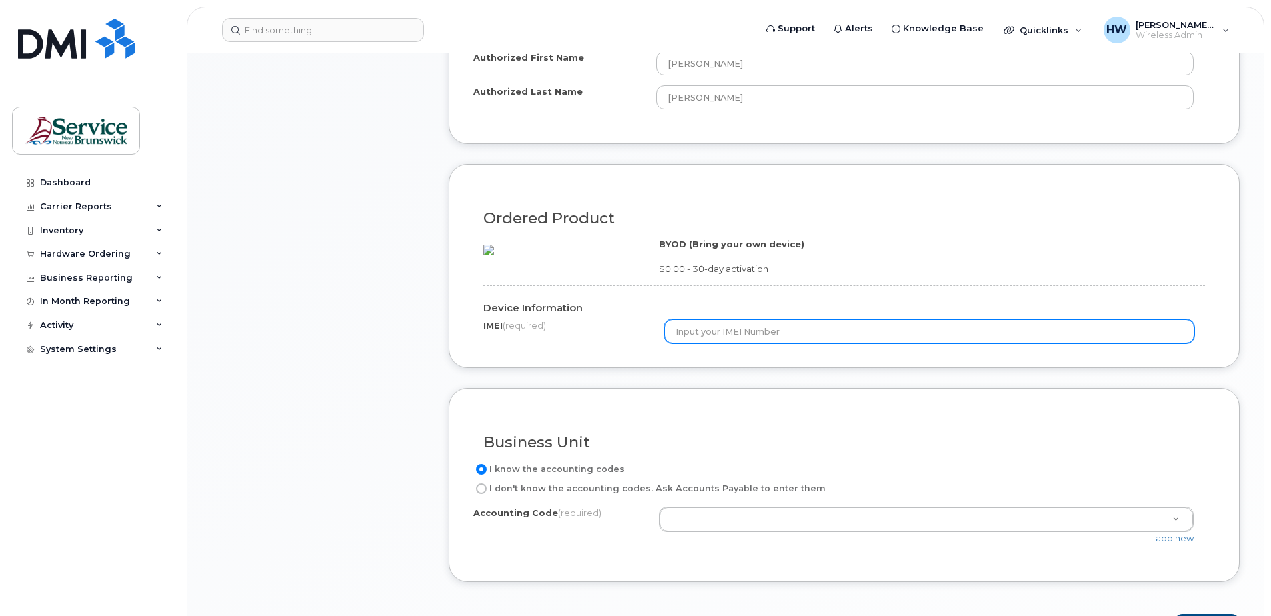
click at [675, 343] on input "text" at bounding box center [929, 331] width 531 height 24
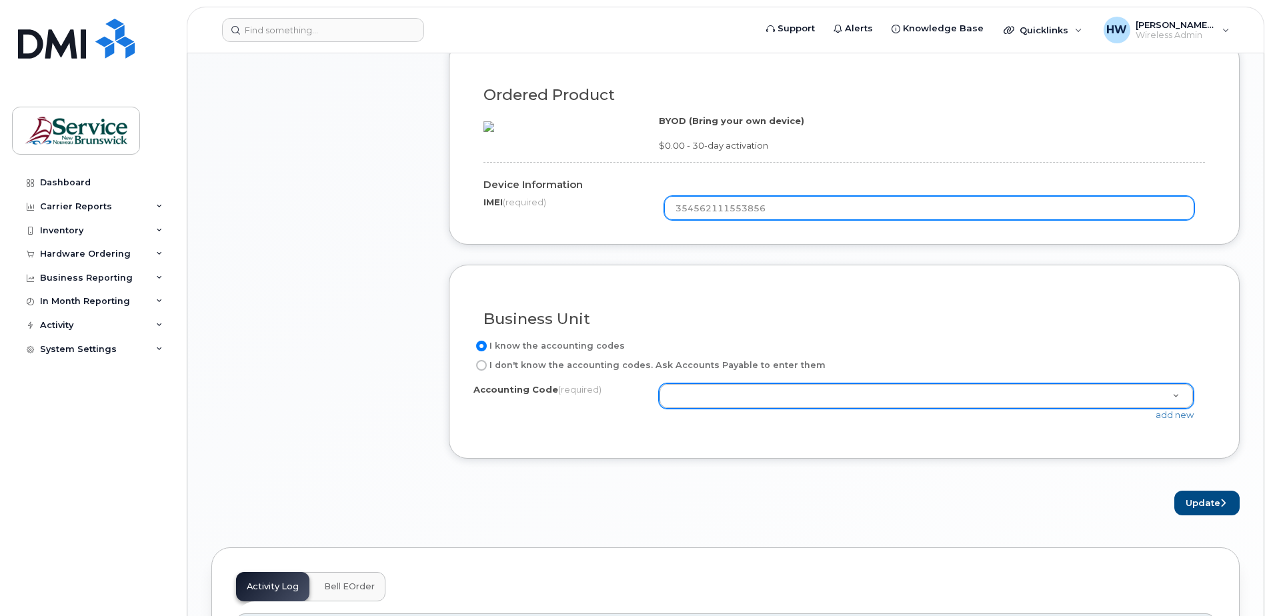
scroll to position [1067, 0]
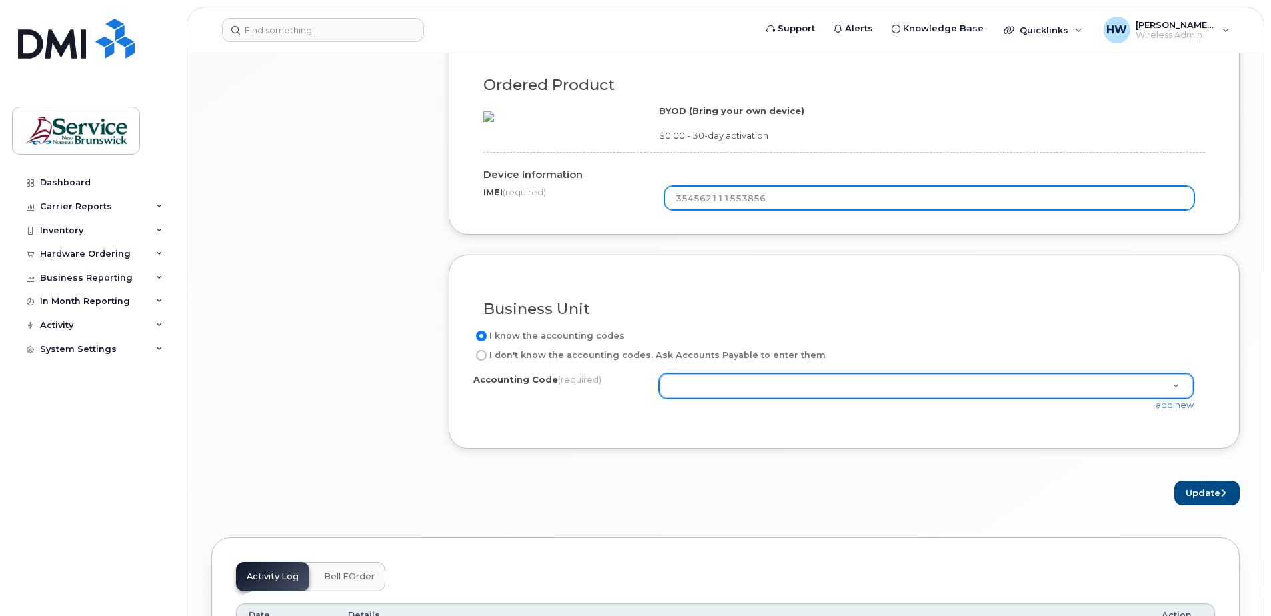
type input "354562111553856"
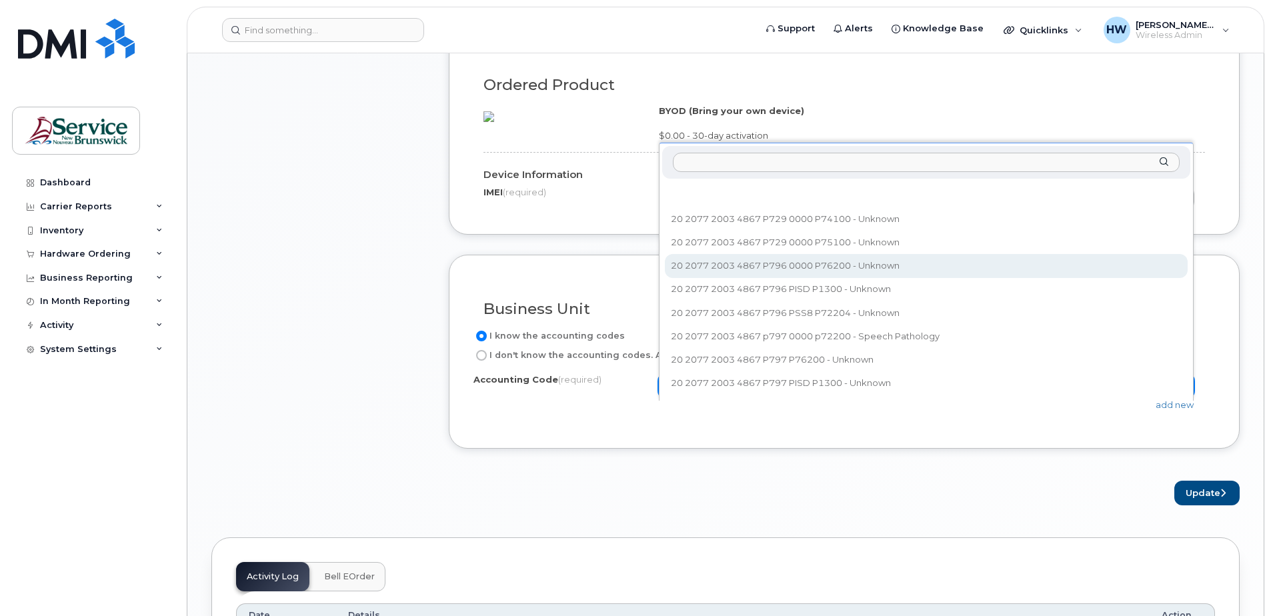
select select "20 2077 2003 4867 P796 0000 P76200"
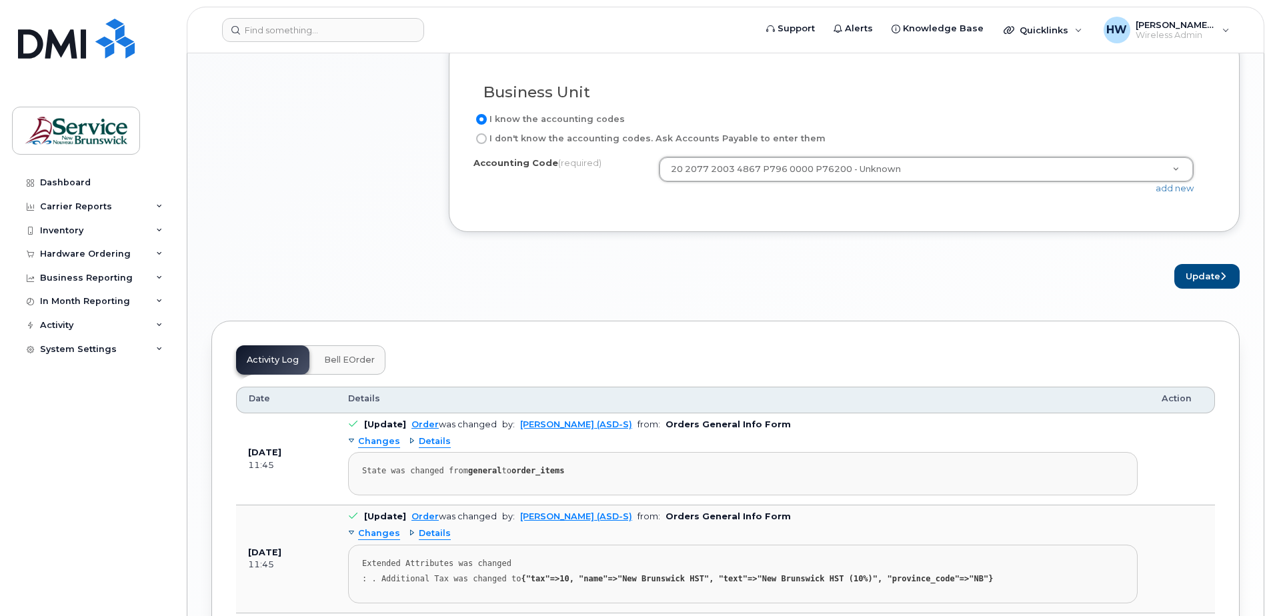
scroll to position [1241, 0]
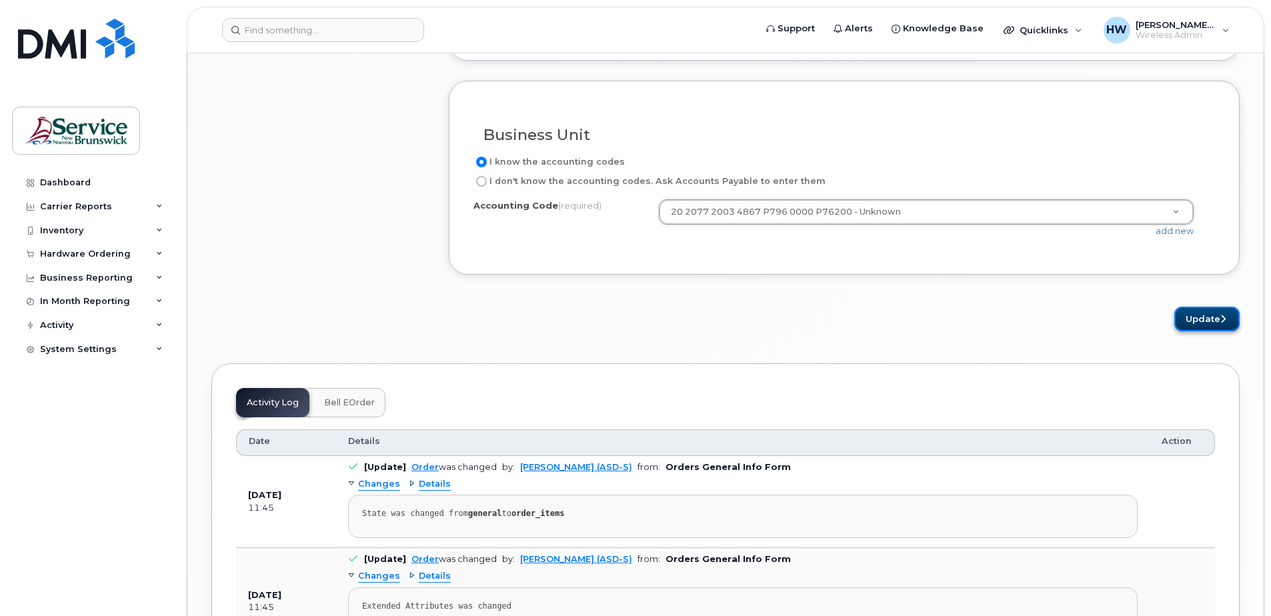
click at [1205, 331] on button "Update" at bounding box center [1206, 319] width 65 height 25
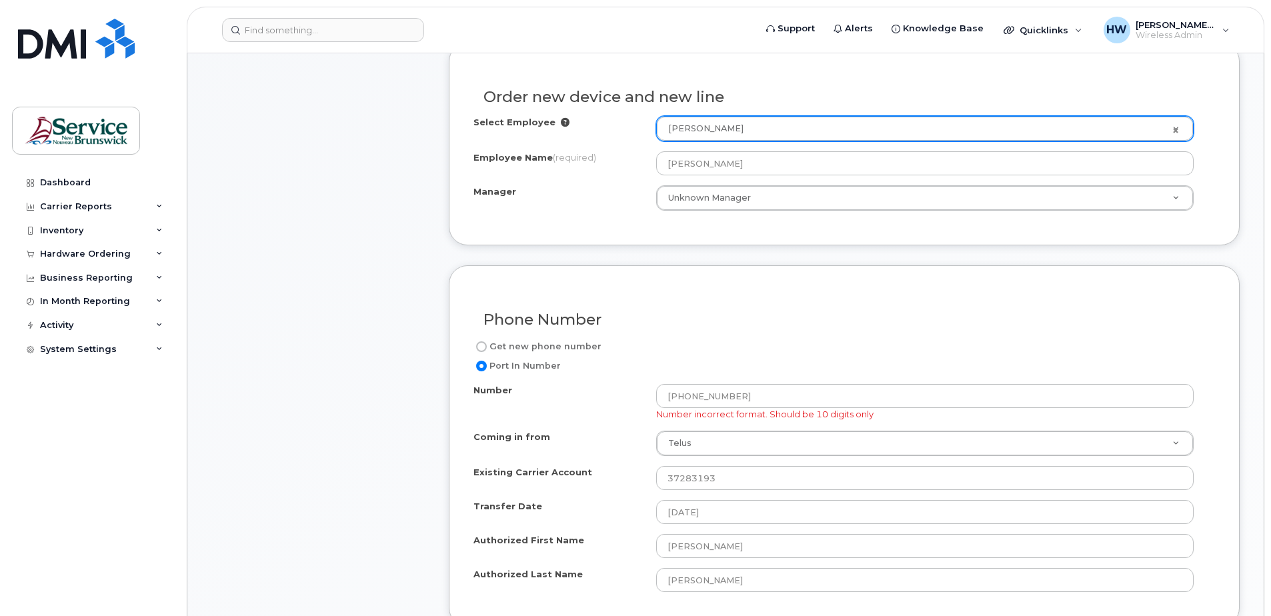
scroll to position [467, 0]
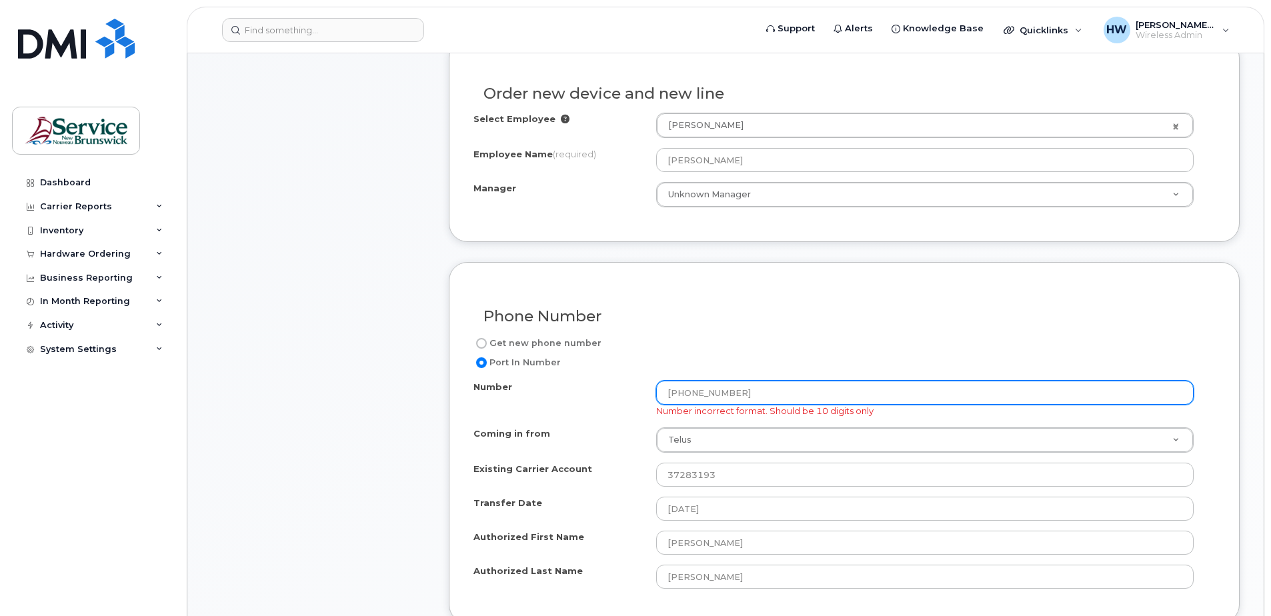
drag, startPoint x: 735, startPoint y: 391, endPoint x: 633, endPoint y: 393, distance: 102.7
click at [633, 393] on div "Number [PHONE_NUMBER] Number incorrect format. Should be 10 digits only" at bounding box center [838, 399] width 731 height 37
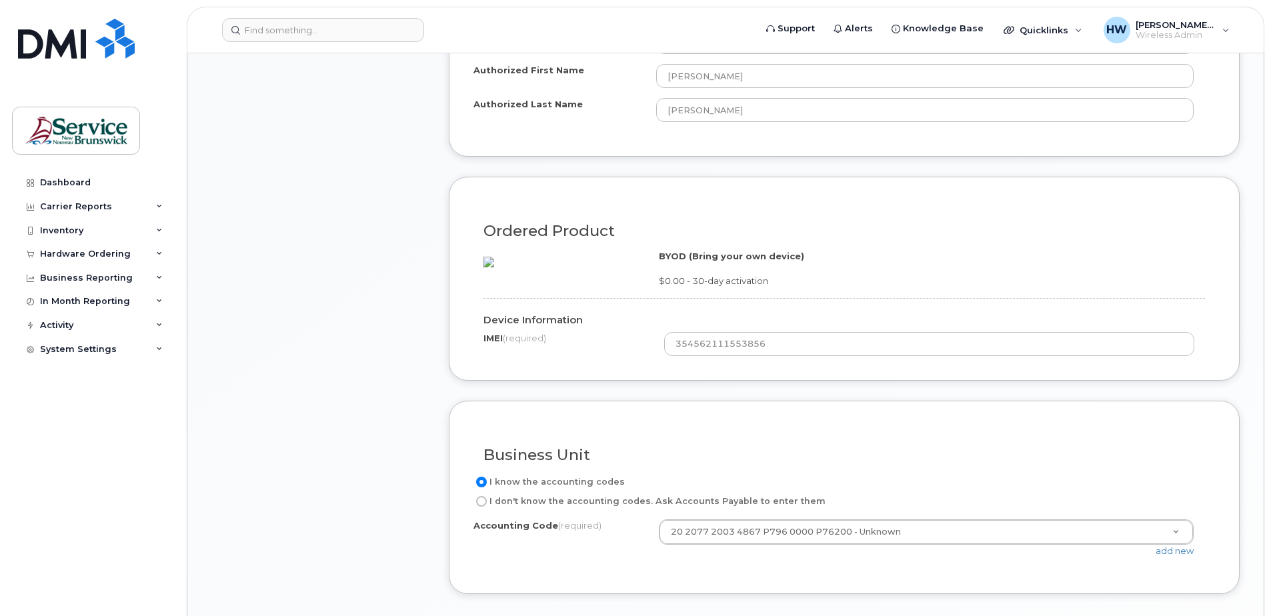
scroll to position [1067, 0]
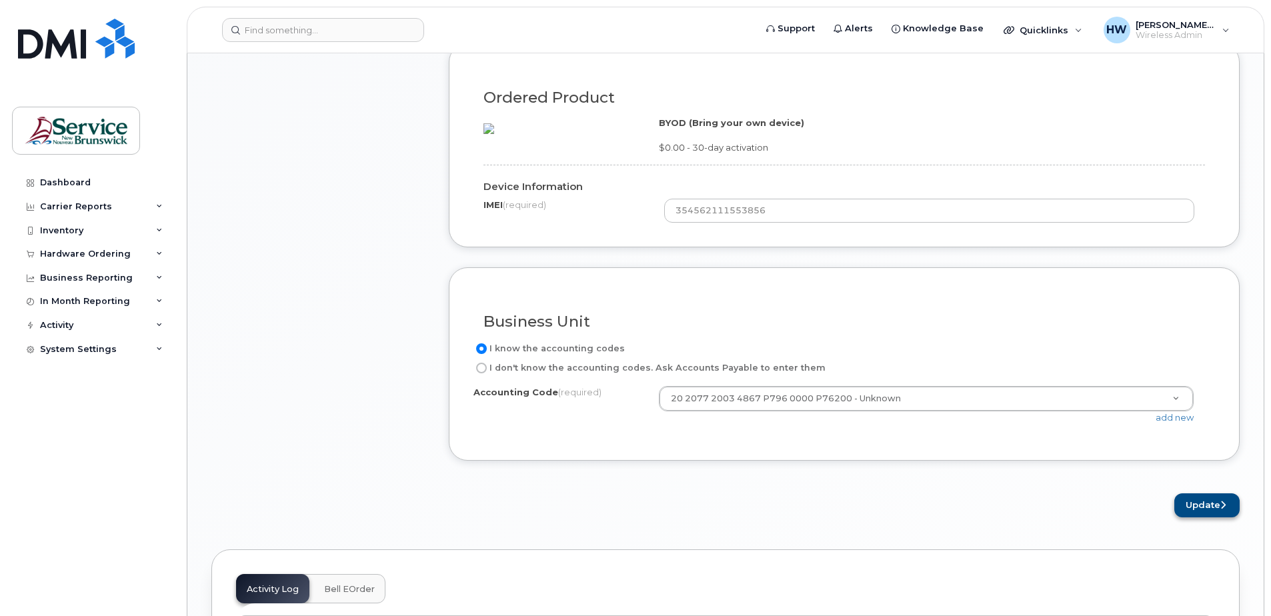
type input "5066474058"
click at [1200, 518] on button "Update" at bounding box center [1206, 505] width 65 height 25
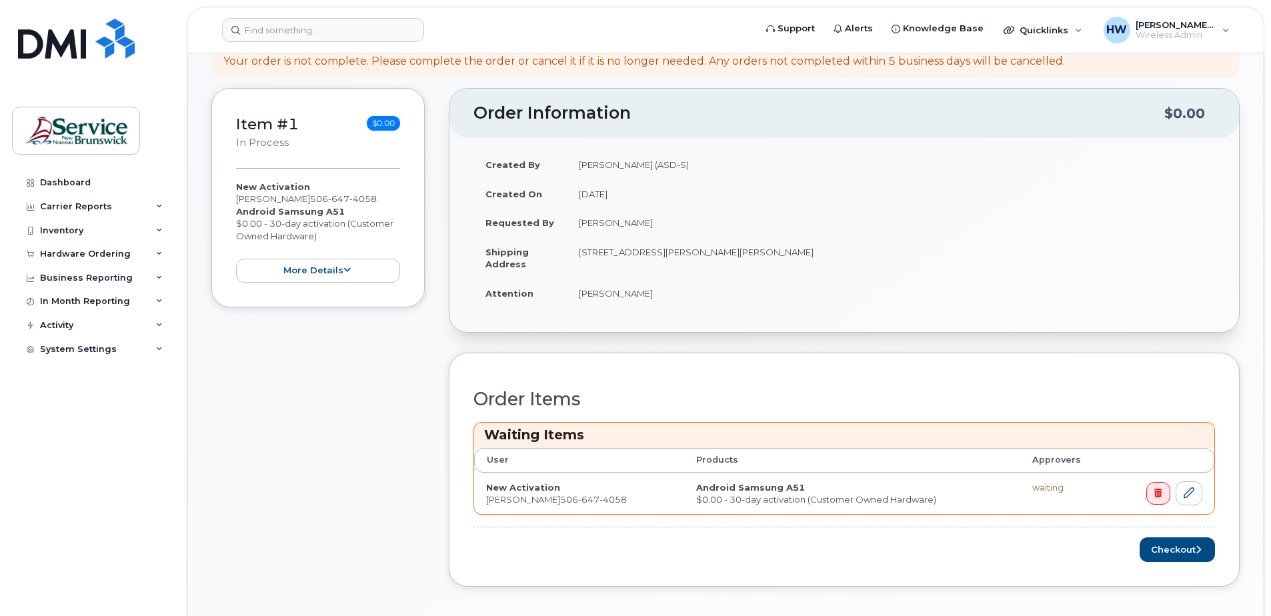
scroll to position [267, 0]
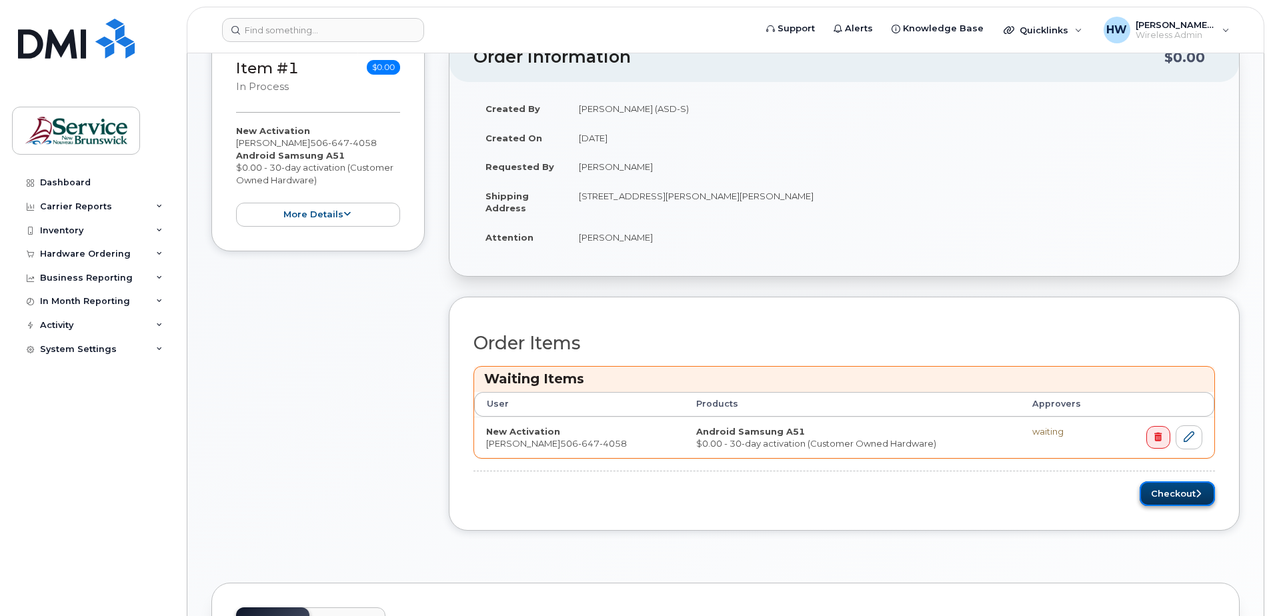
click at [1174, 490] on button "Checkout" at bounding box center [1177, 493] width 75 height 25
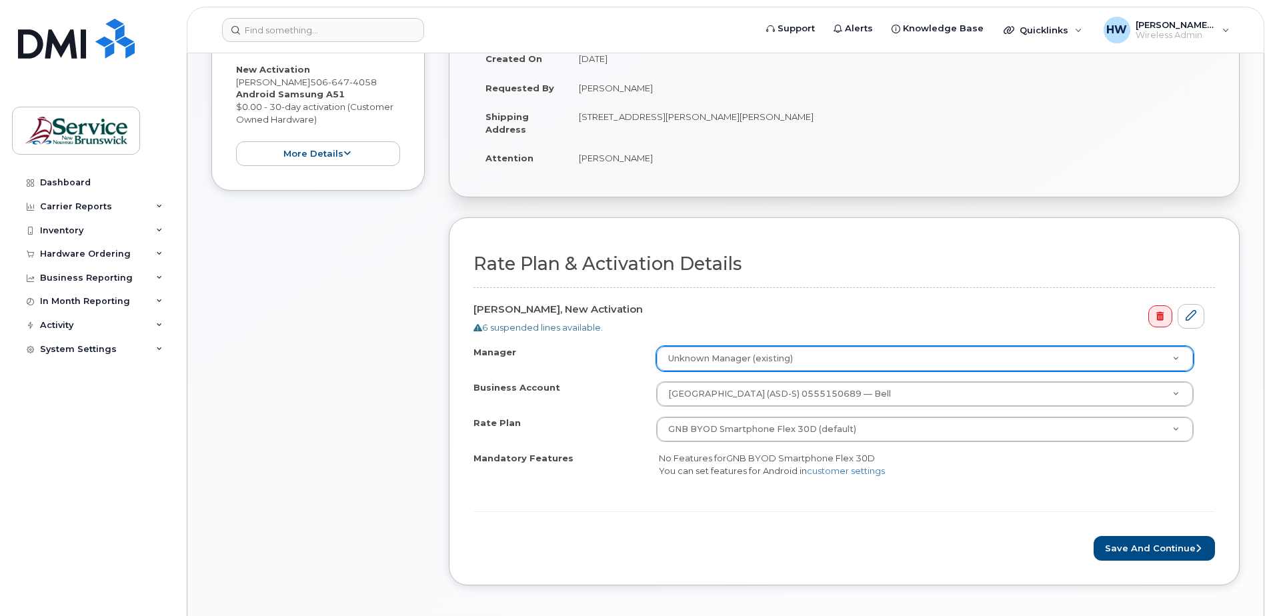
scroll to position [400, 0]
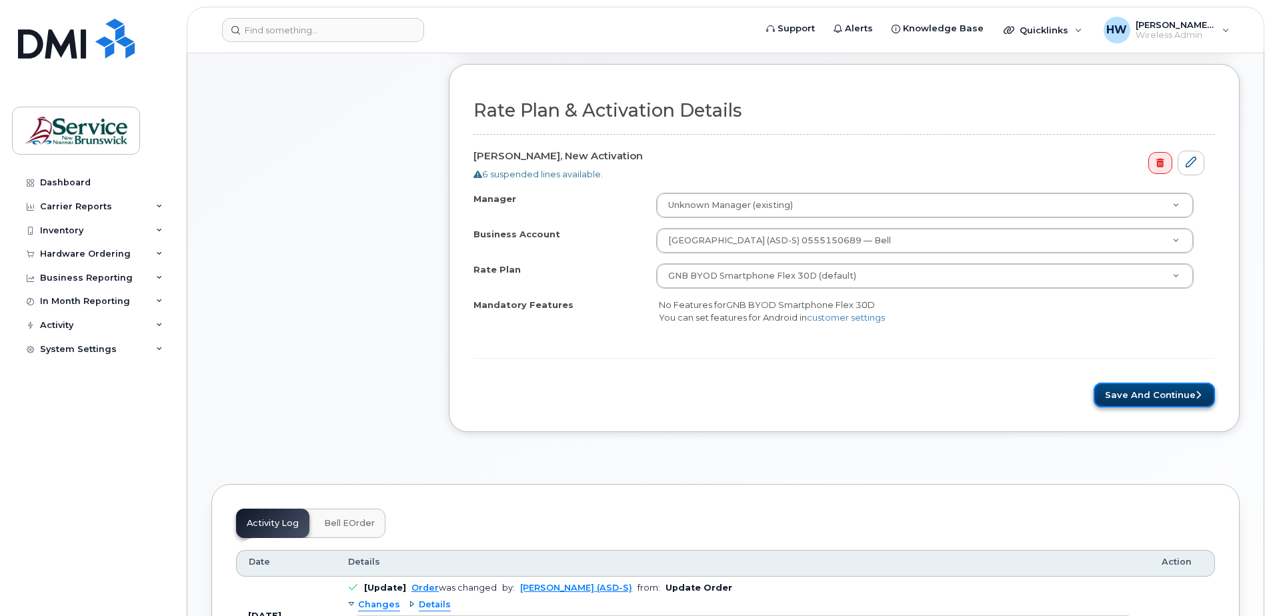
click at [1134, 395] on button "Save and Continue" at bounding box center [1154, 395] width 121 height 25
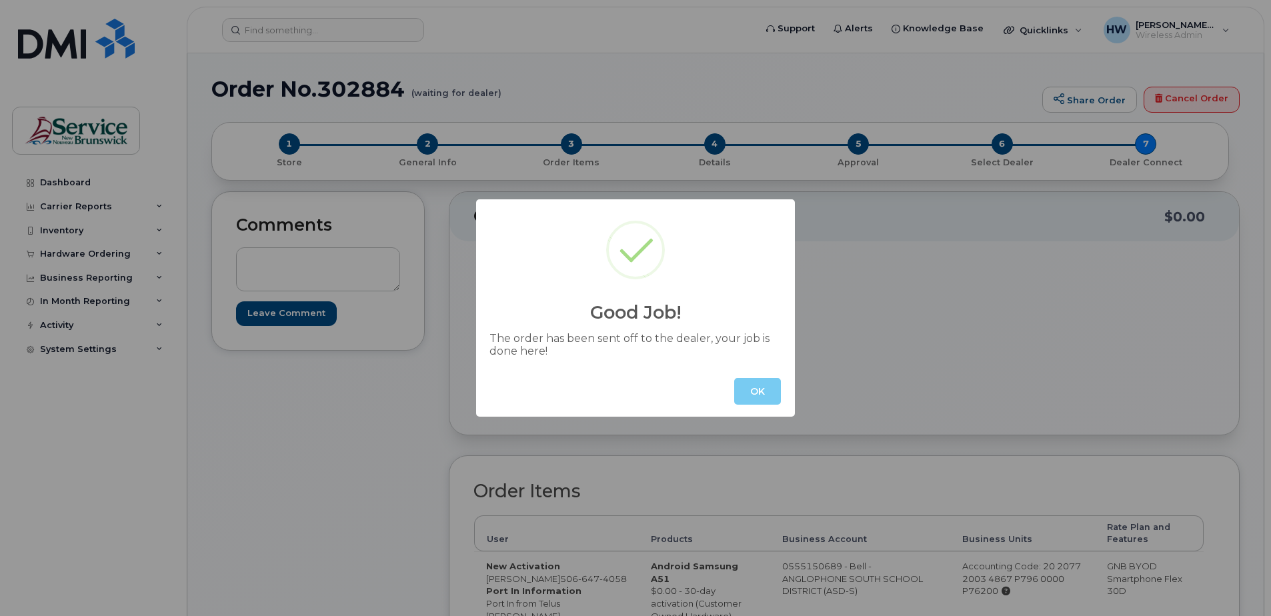
click at [762, 391] on button "OK" at bounding box center [757, 391] width 47 height 27
